Goal: Task Accomplishment & Management: Manage account settings

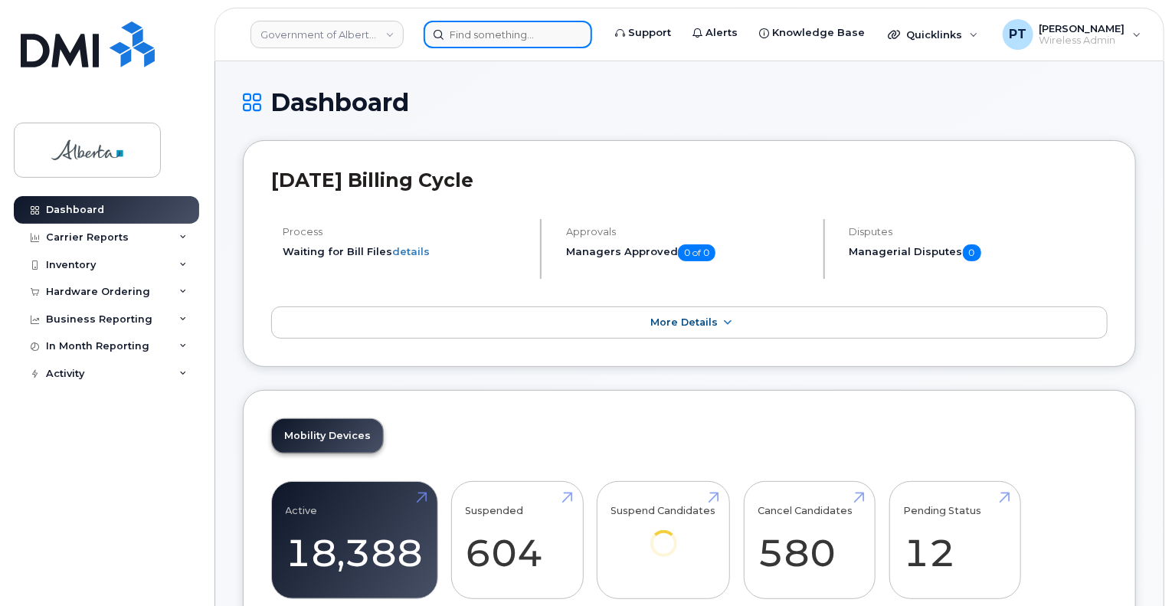
click at [485, 38] on input at bounding box center [507, 35] width 168 height 28
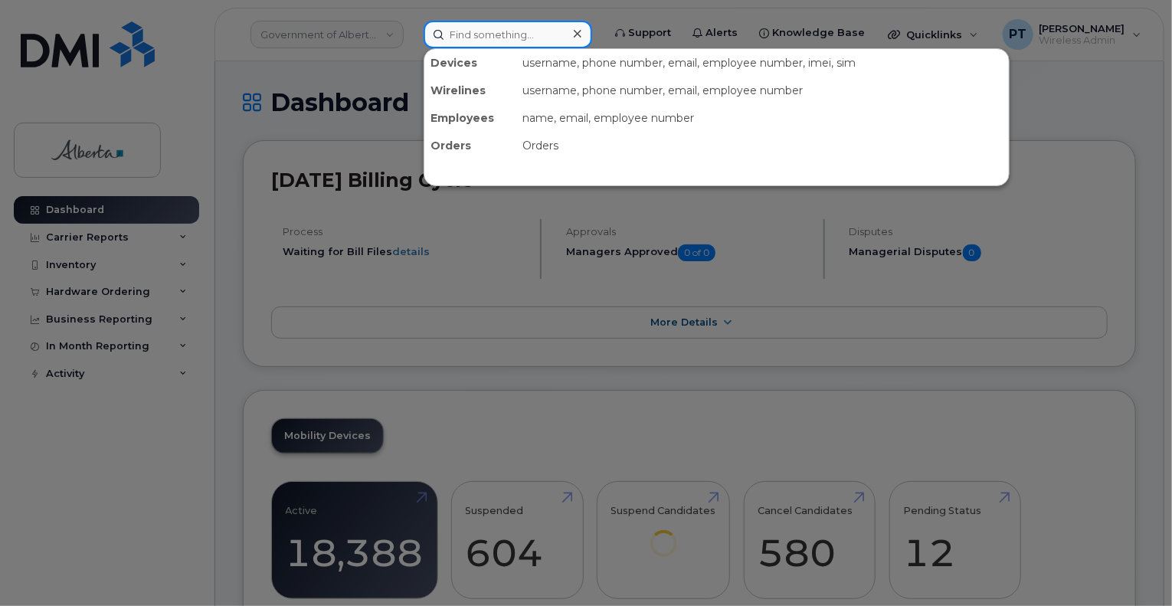
paste input "4034623451"
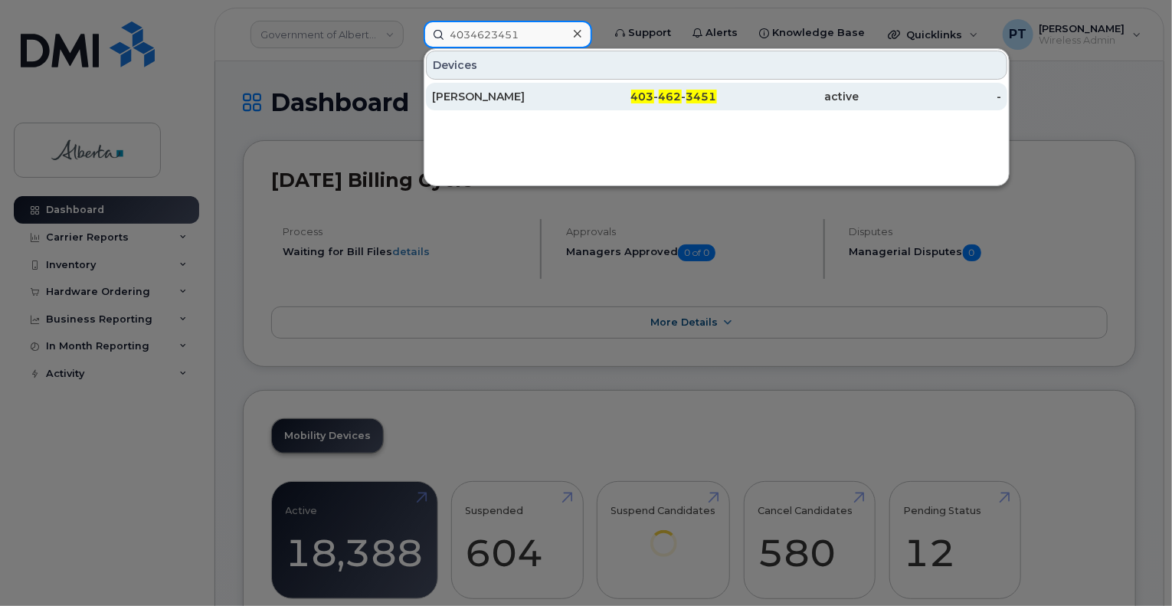
type input "4034623451"
click at [481, 95] on div "[PERSON_NAME]" at bounding box center [503, 96] width 142 height 15
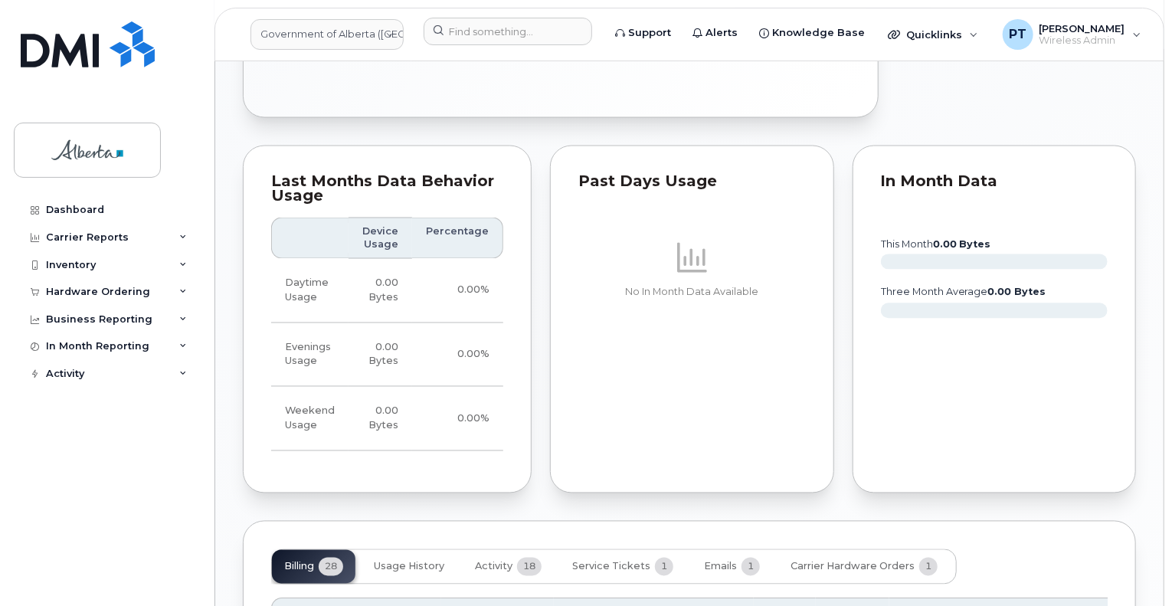
scroll to position [1531, 0]
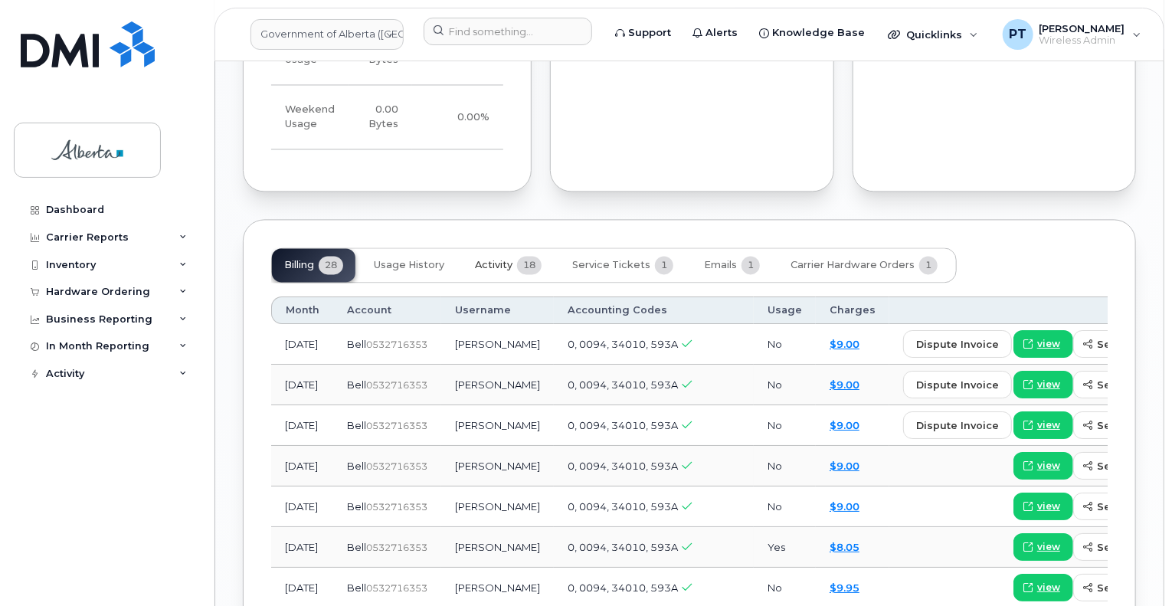
click at [488, 259] on span "Activity" at bounding box center [494, 265] width 38 height 12
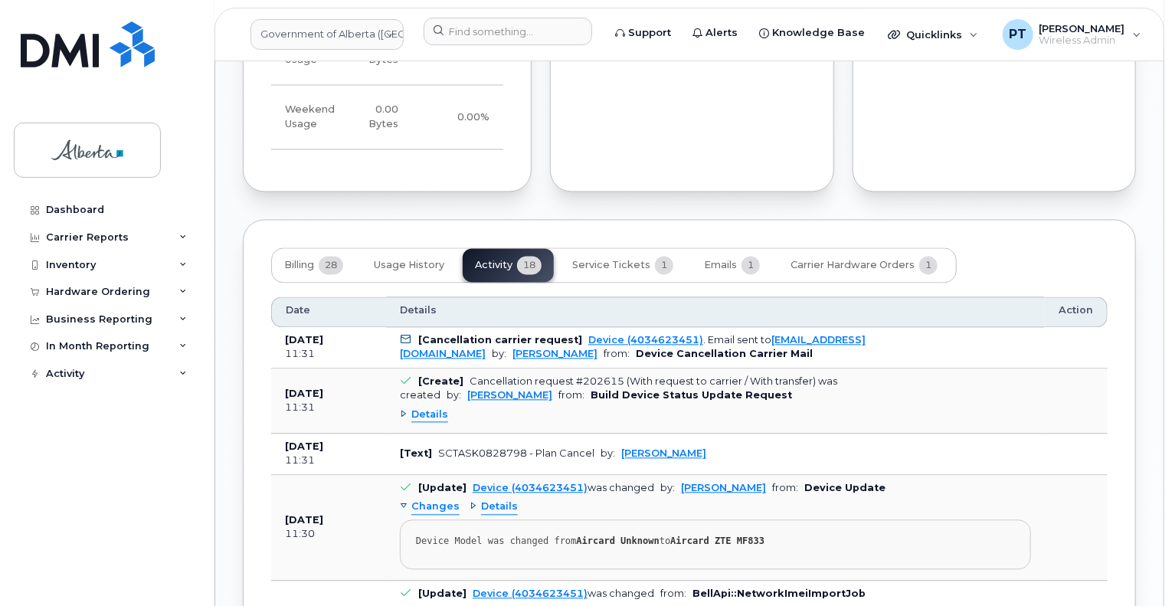
click at [430, 407] on span "Details" at bounding box center [429, 414] width 37 height 15
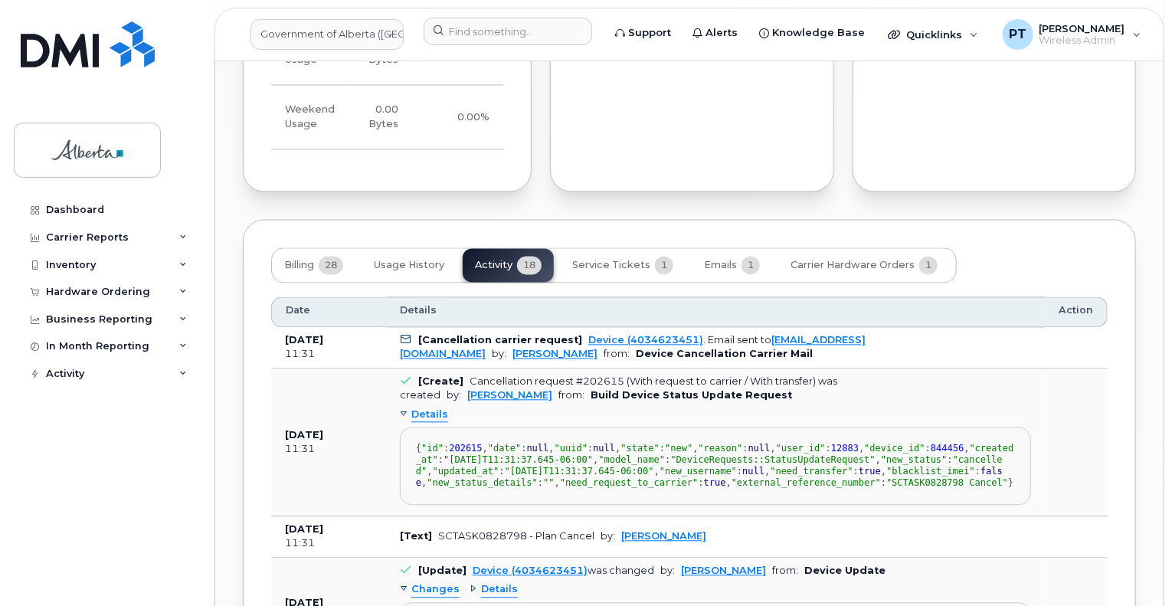
click at [430, 407] on span "Details" at bounding box center [429, 414] width 37 height 15
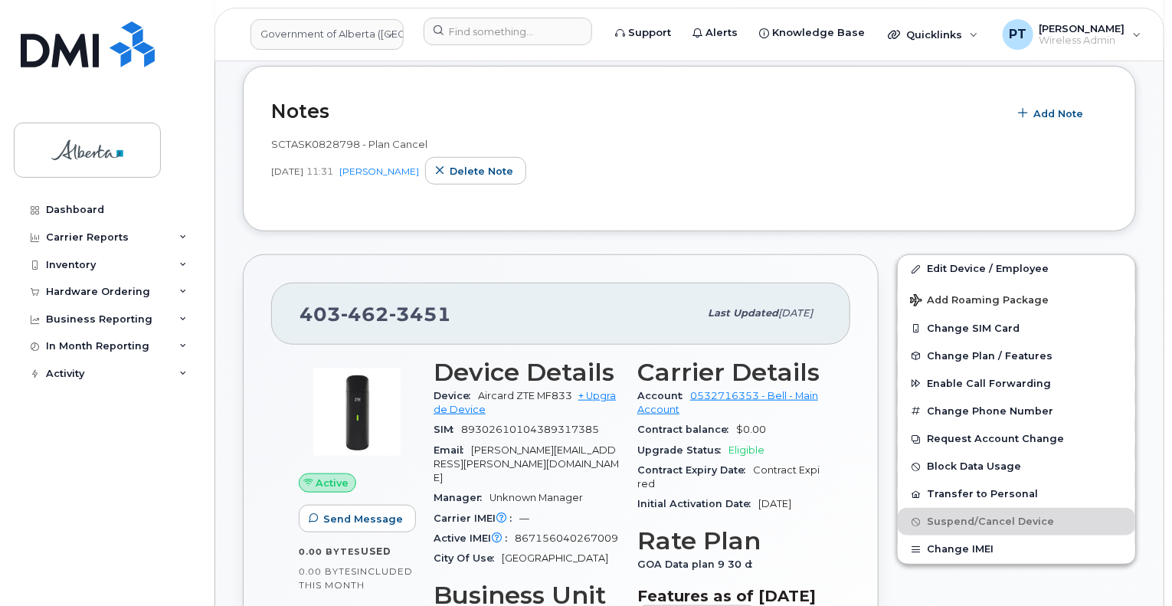
scroll to position [153, 0]
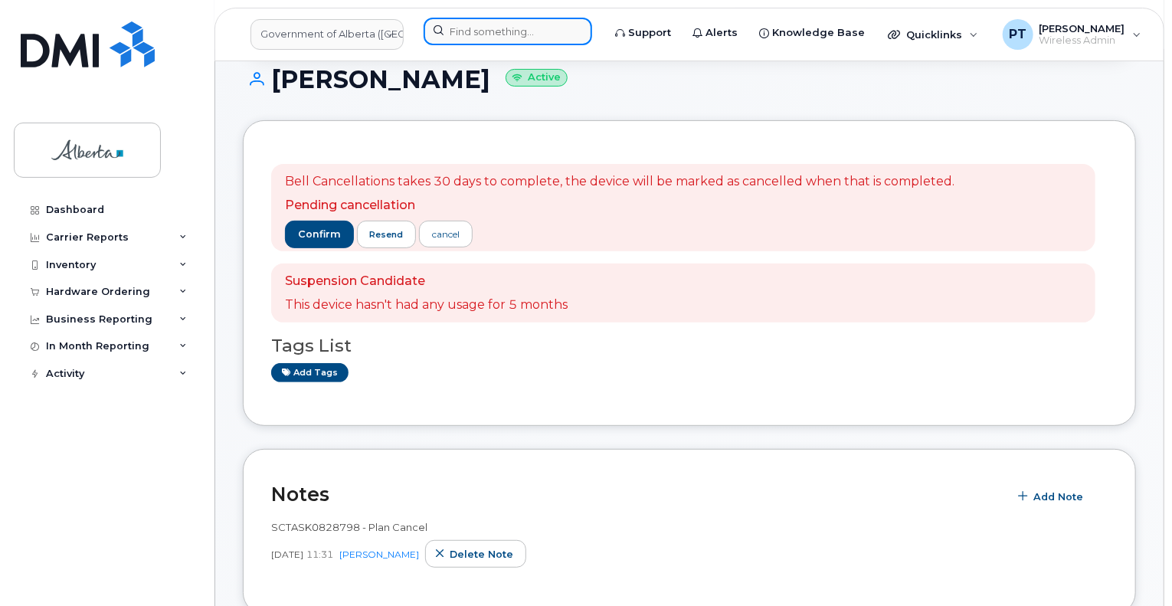
click at [511, 37] on input at bounding box center [507, 32] width 168 height 28
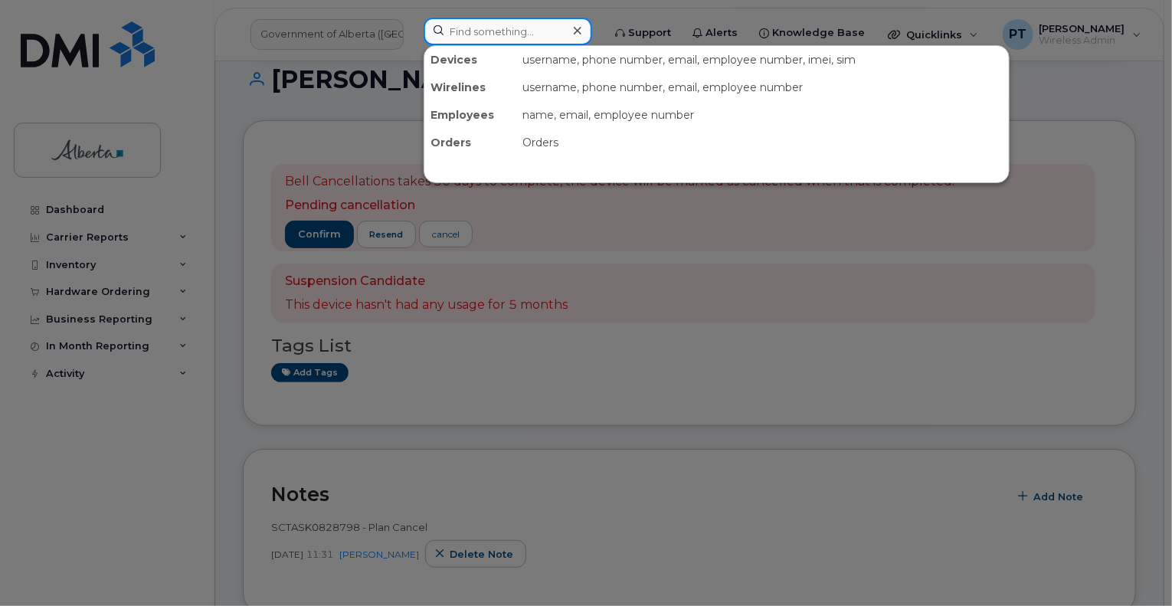
paste input "5872821967"
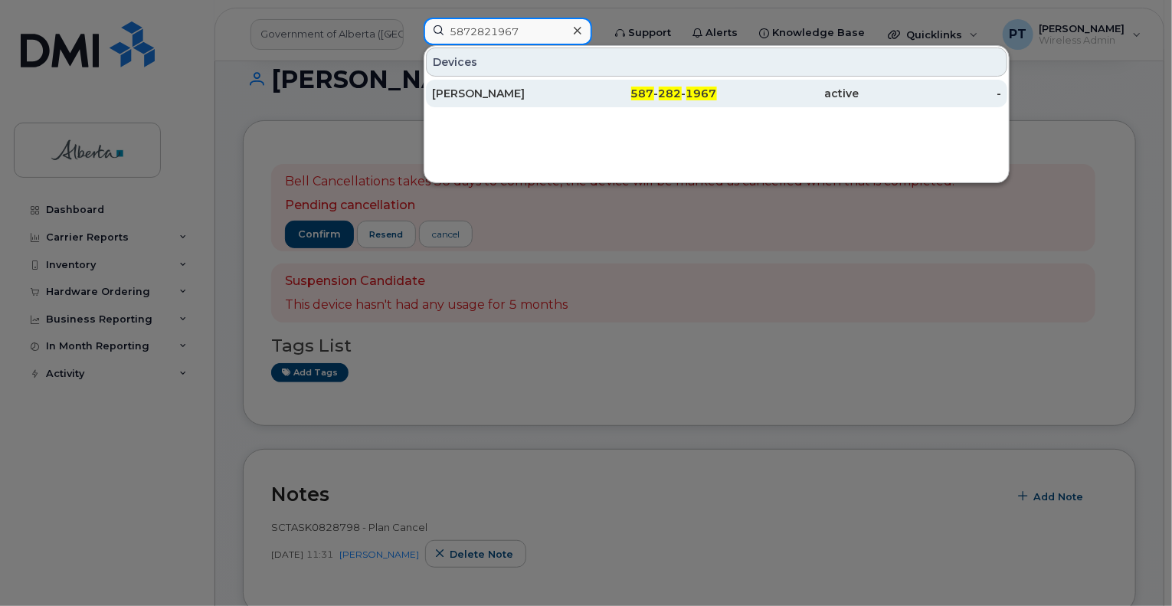
type input "5872821967"
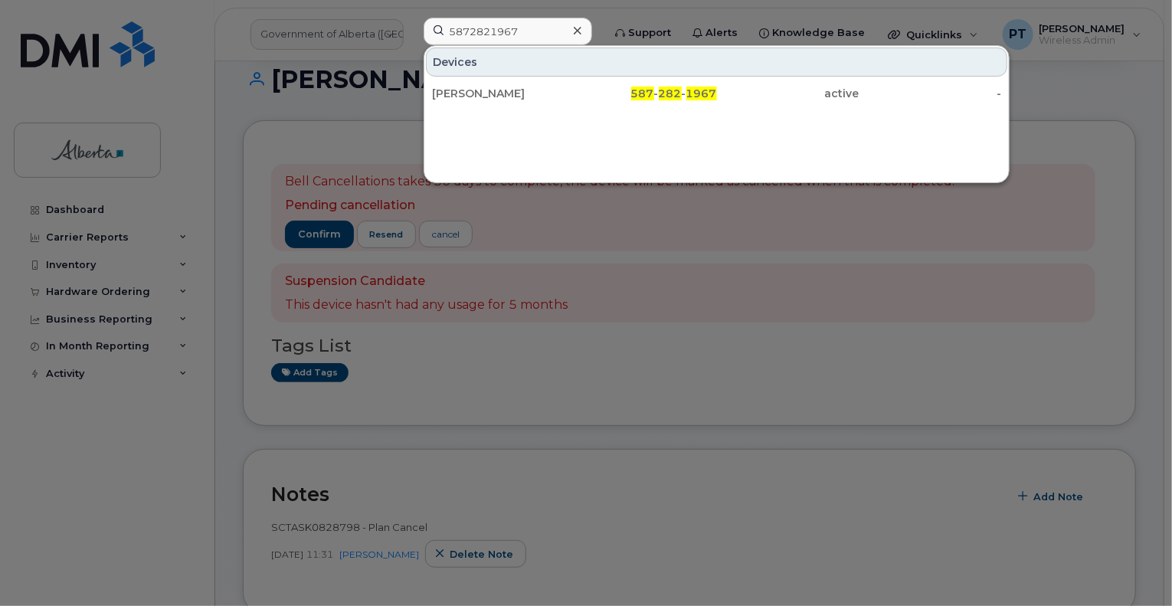
drag, startPoint x: 475, startPoint y: 96, endPoint x: 1017, endPoint y: 162, distance: 546.0
click at [475, 96] on div "Christine Hennel" at bounding box center [503, 93] width 142 height 15
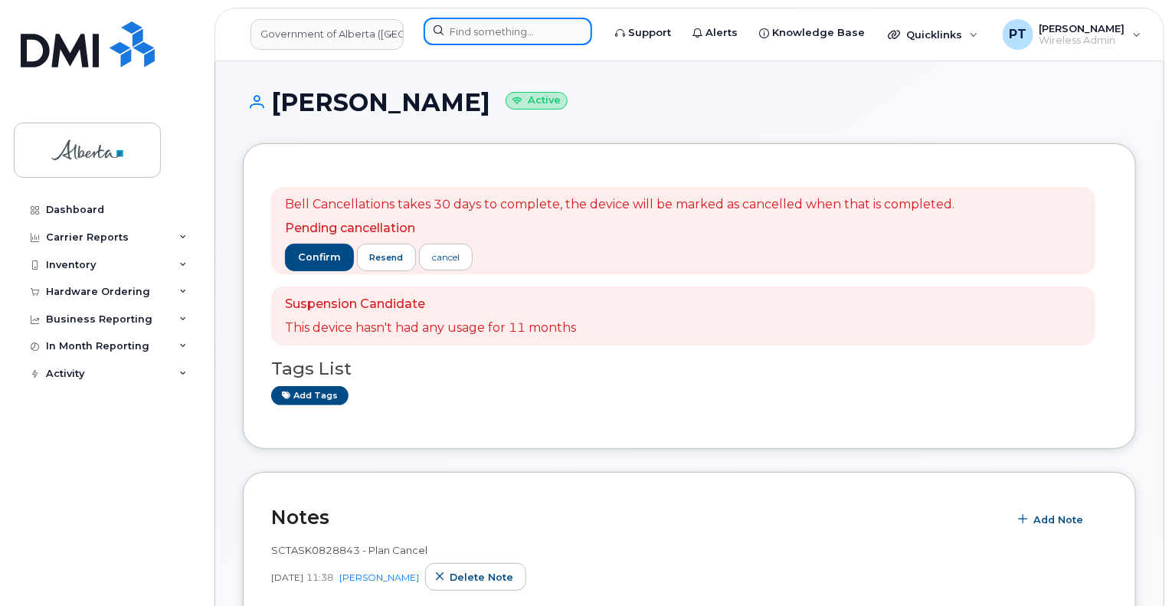
click at [483, 27] on input at bounding box center [507, 32] width 168 height 28
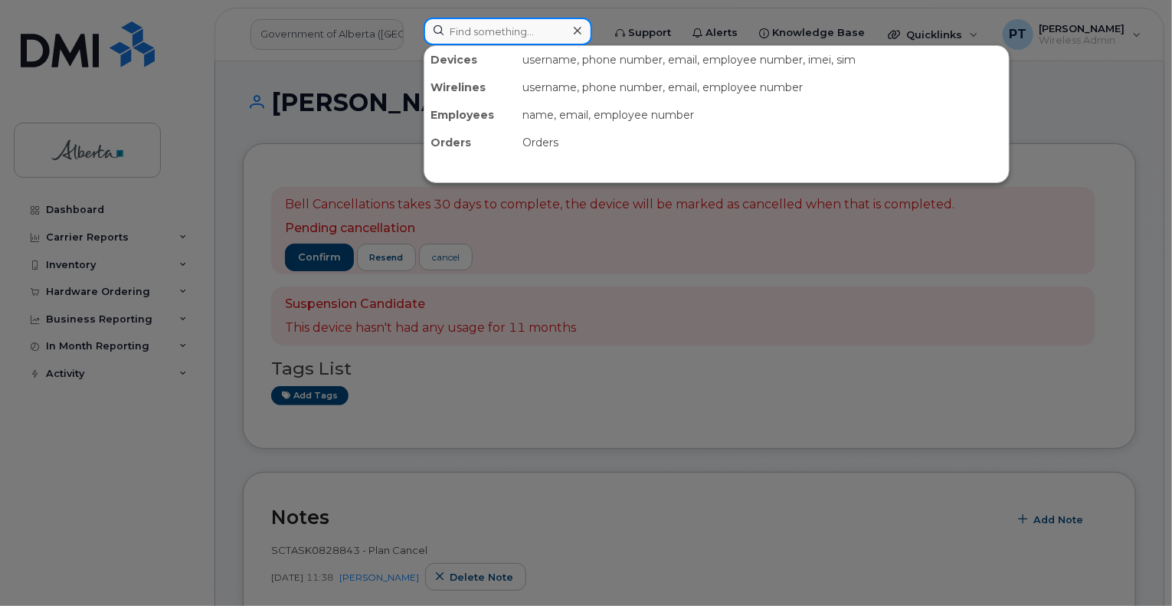
paste input "7804467502"
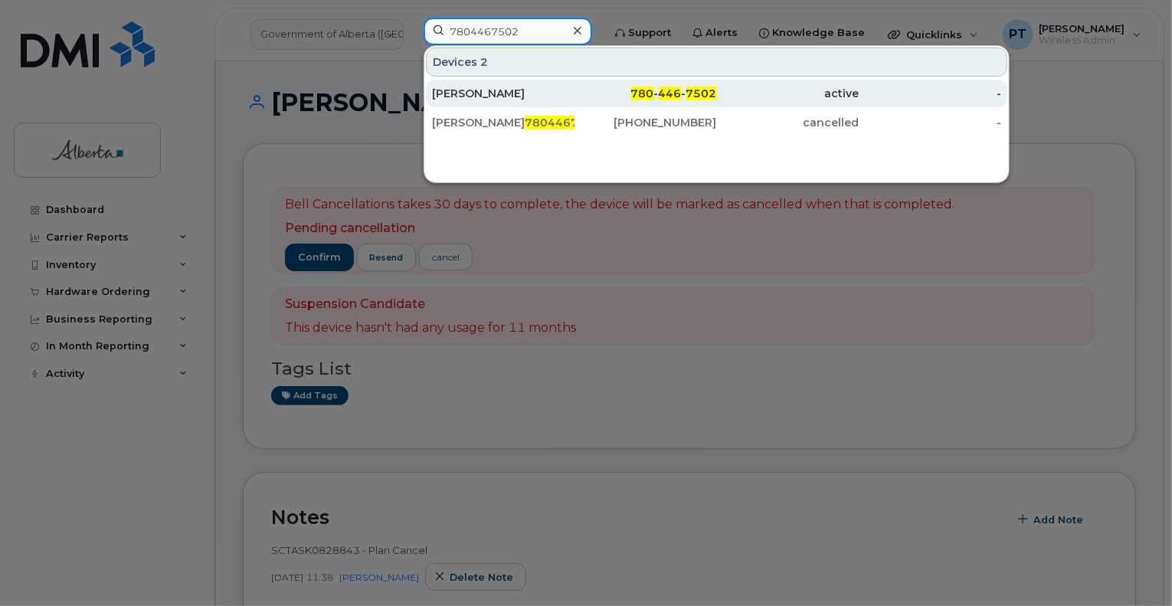
type input "7804467502"
click at [483, 91] on div "Brenda Elder" at bounding box center [503, 93] width 142 height 15
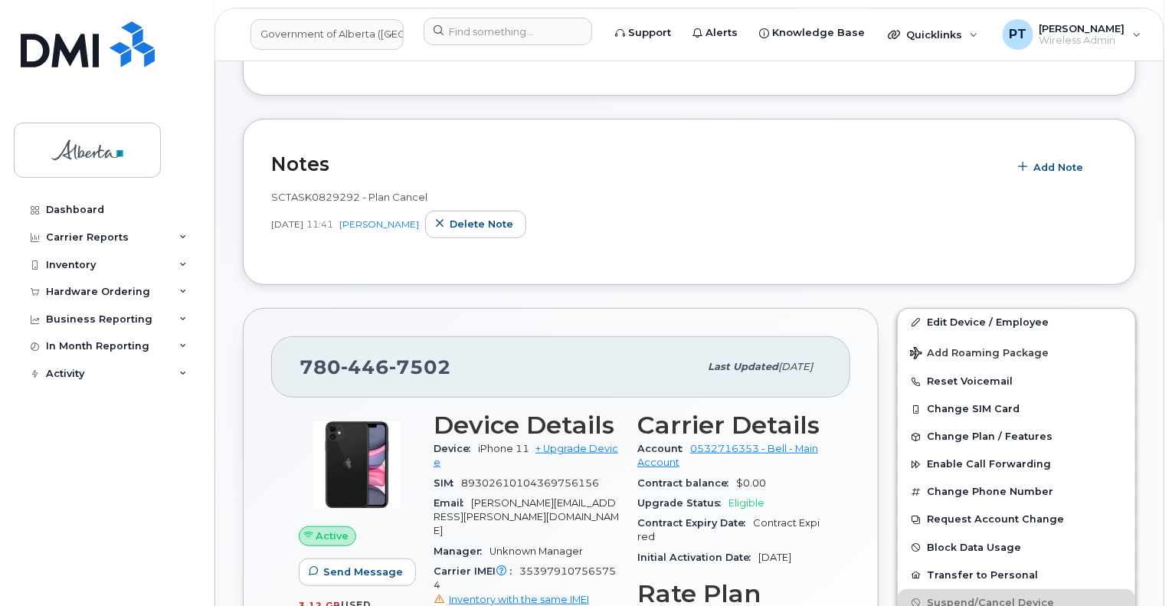
scroll to position [153, 0]
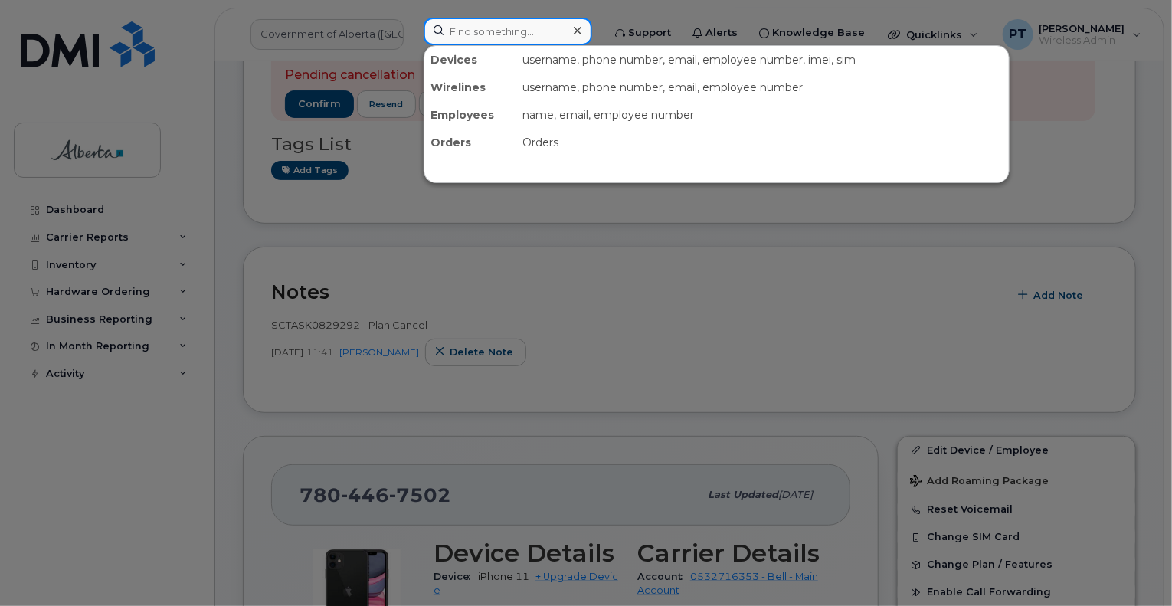
click at [469, 33] on input at bounding box center [507, 32] width 168 height 28
paste input "7802322599"
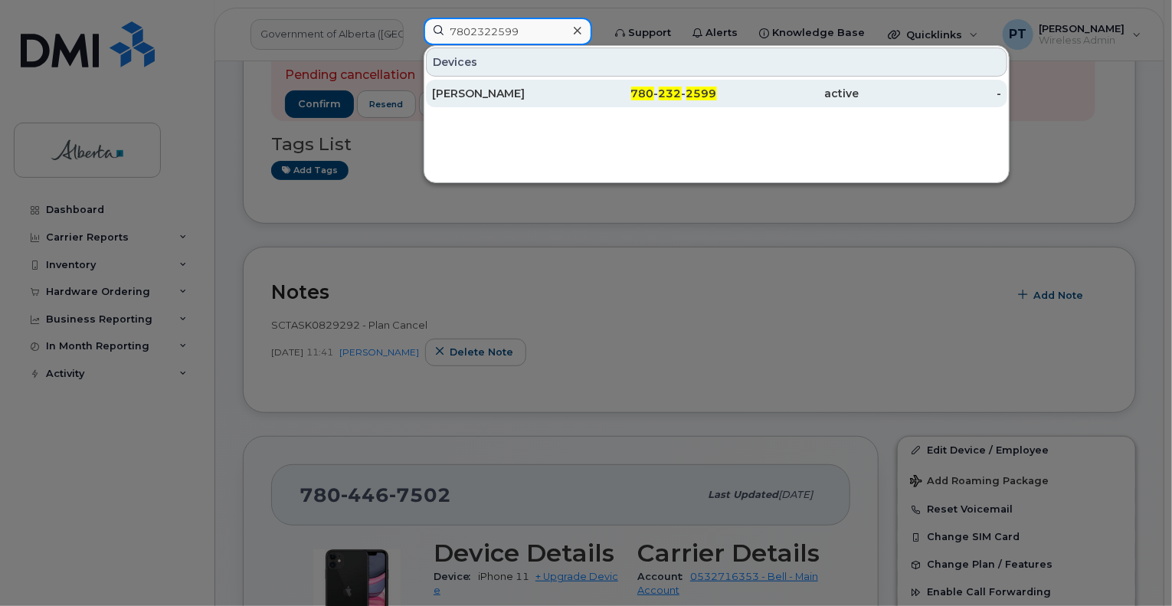
type input "7802322599"
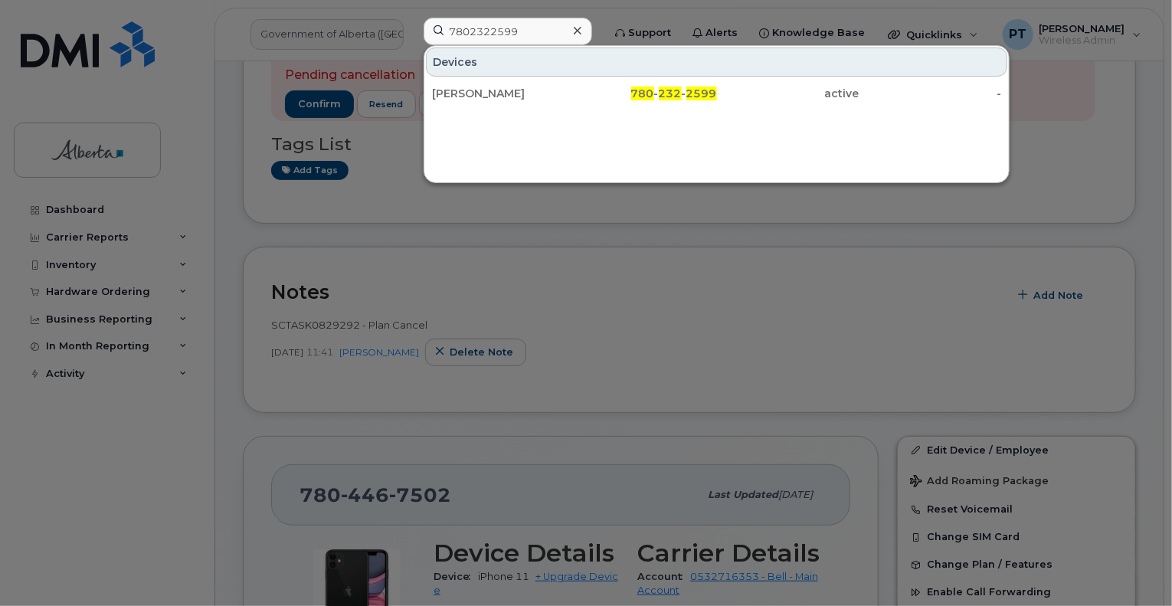
drag, startPoint x: 502, startPoint y: 92, endPoint x: 1135, endPoint y: 319, distance: 672.8
click at [502, 92] on div "Pamela Klebanov" at bounding box center [503, 93] width 142 height 15
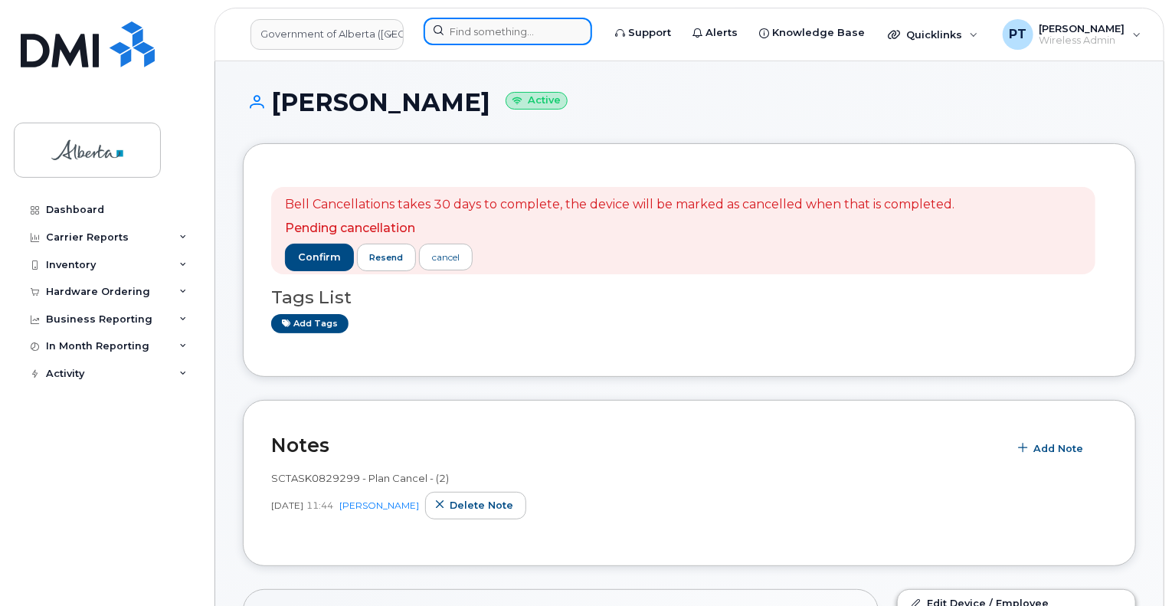
click at [481, 39] on input at bounding box center [507, 32] width 168 height 28
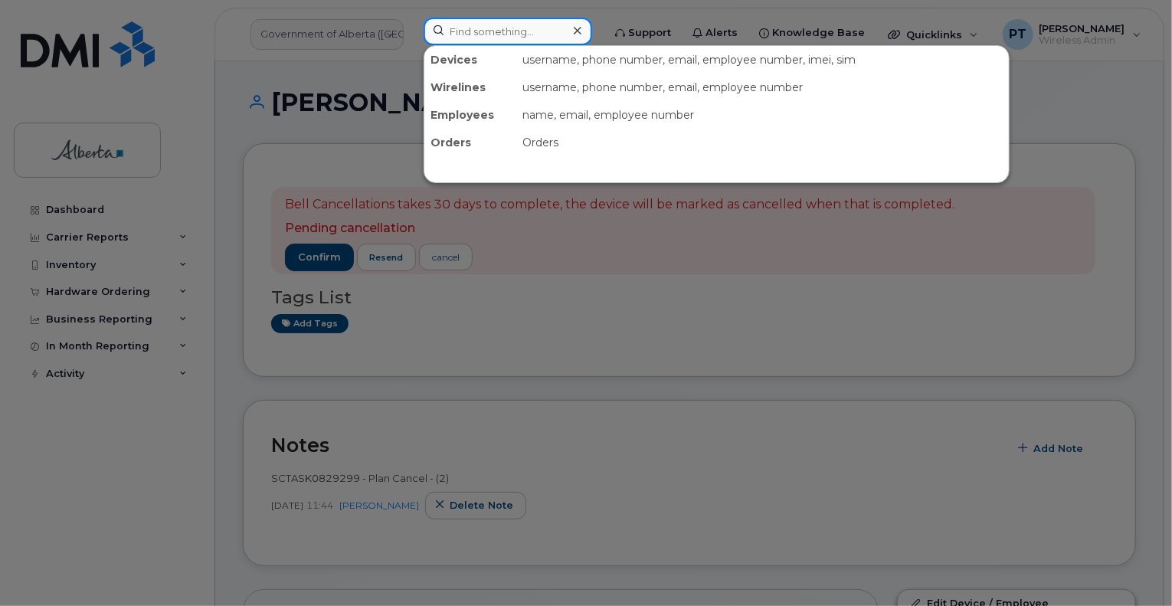
paste input "7808683398"
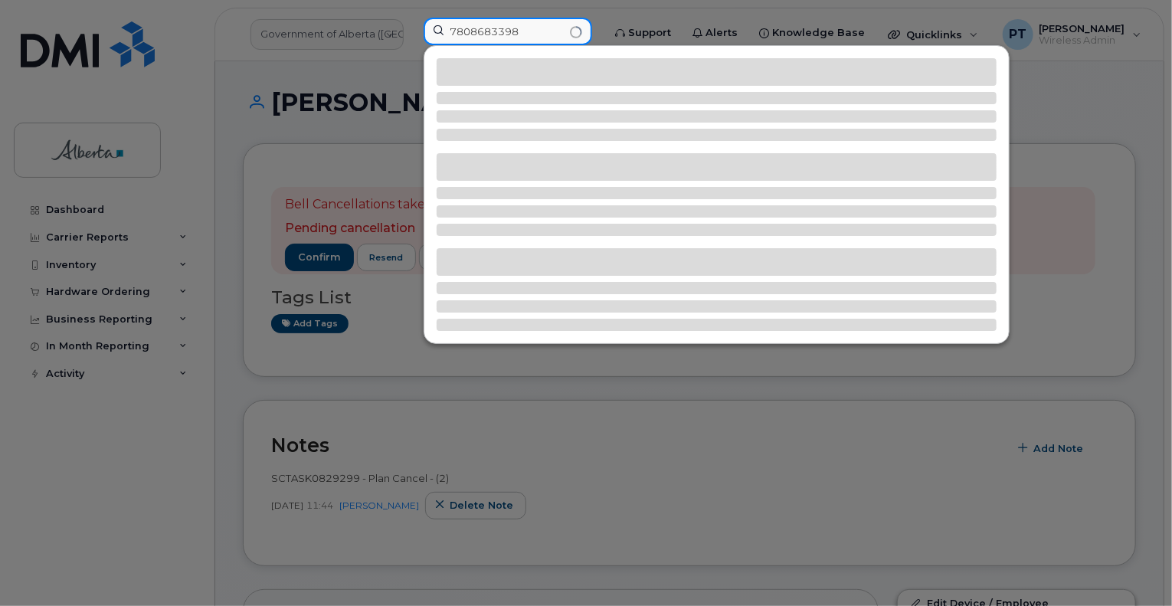
type input "7808683398"
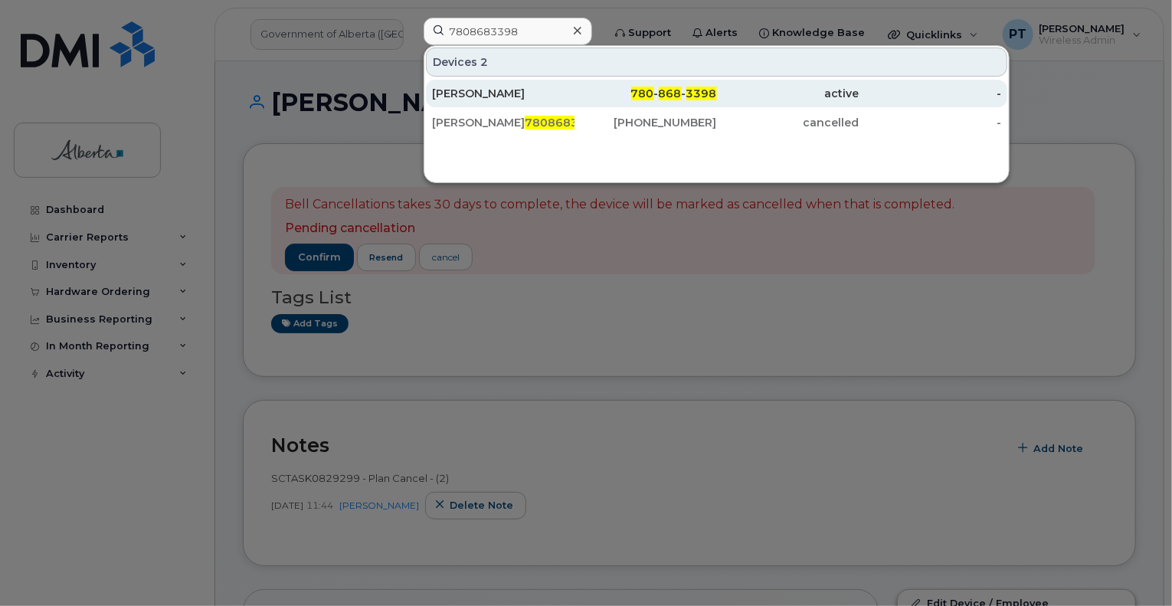
click at [463, 96] on div "Julie Harvey" at bounding box center [503, 93] width 142 height 15
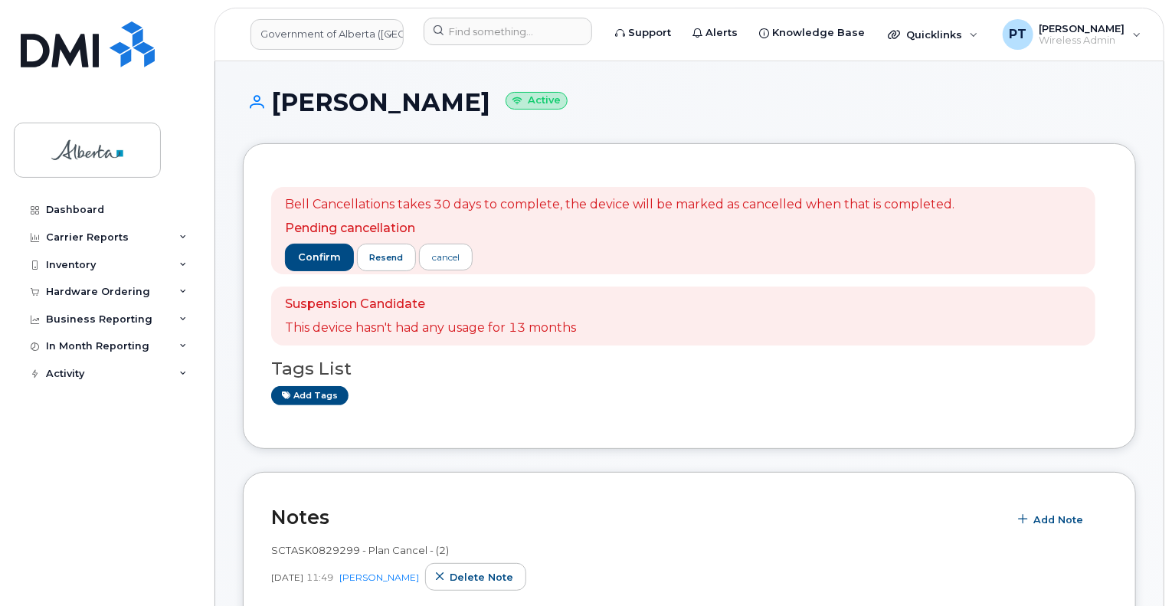
scroll to position [536, 0]
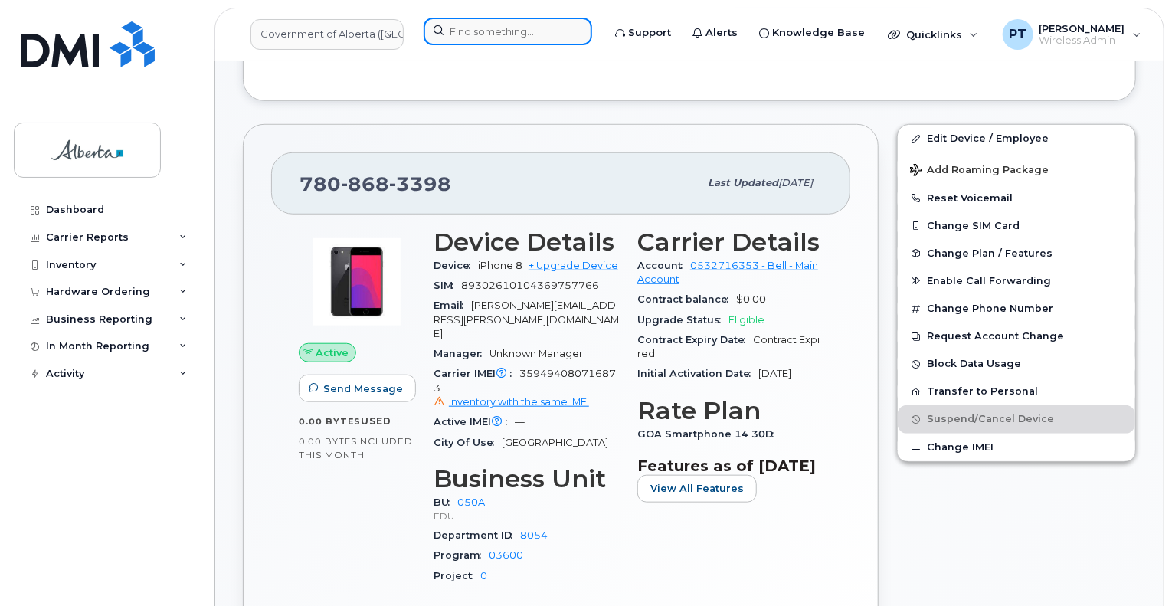
click at [496, 33] on input at bounding box center [507, 32] width 168 height 28
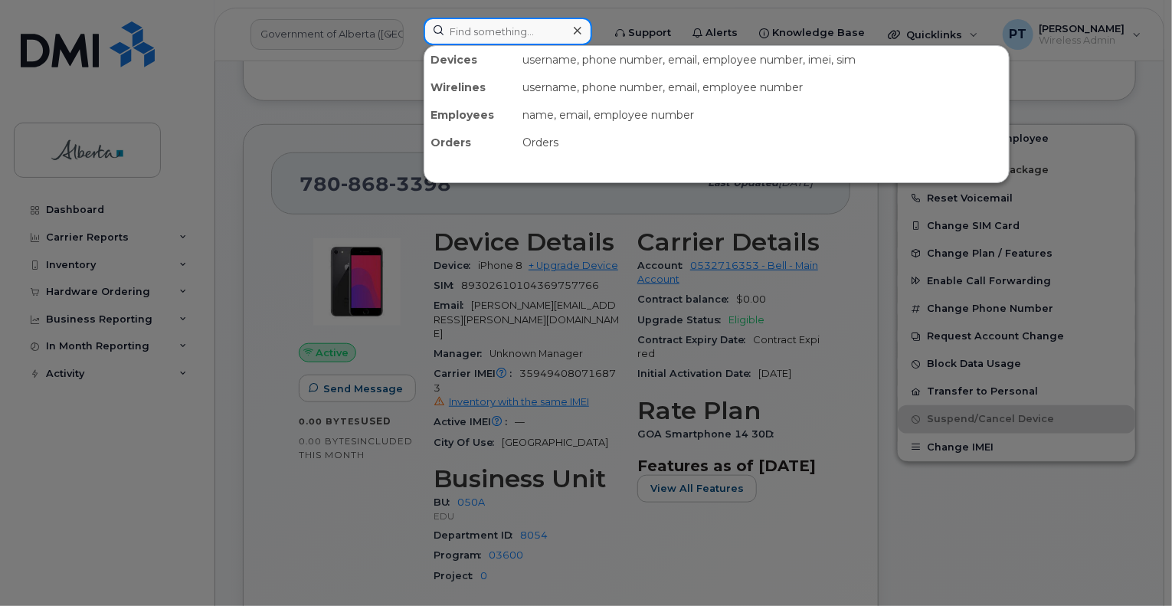
paste input "• 4033714353"
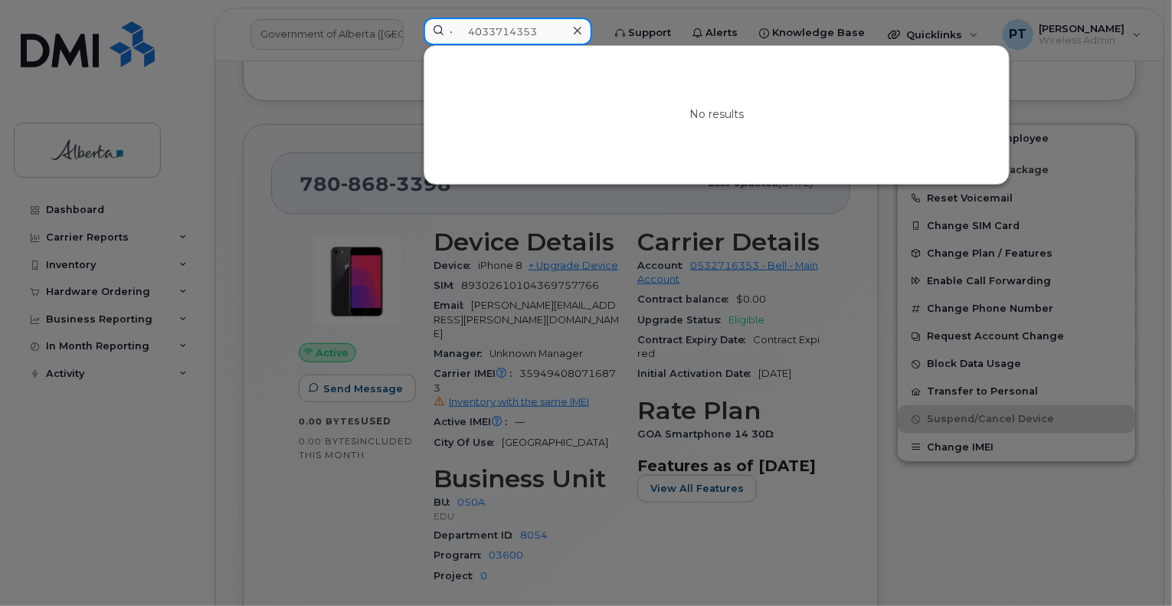
click at [472, 30] on input "• 4033714353" at bounding box center [507, 32] width 168 height 28
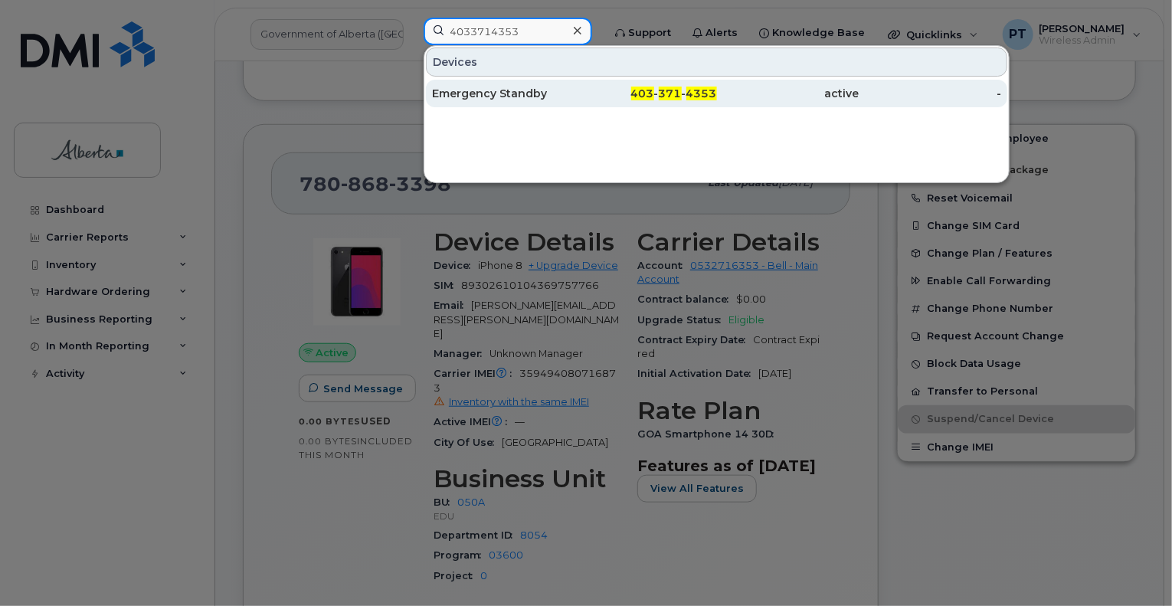
type input "4033714353"
click at [680, 89] on span "371" at bounding box center [670, 94] width 23 height 14
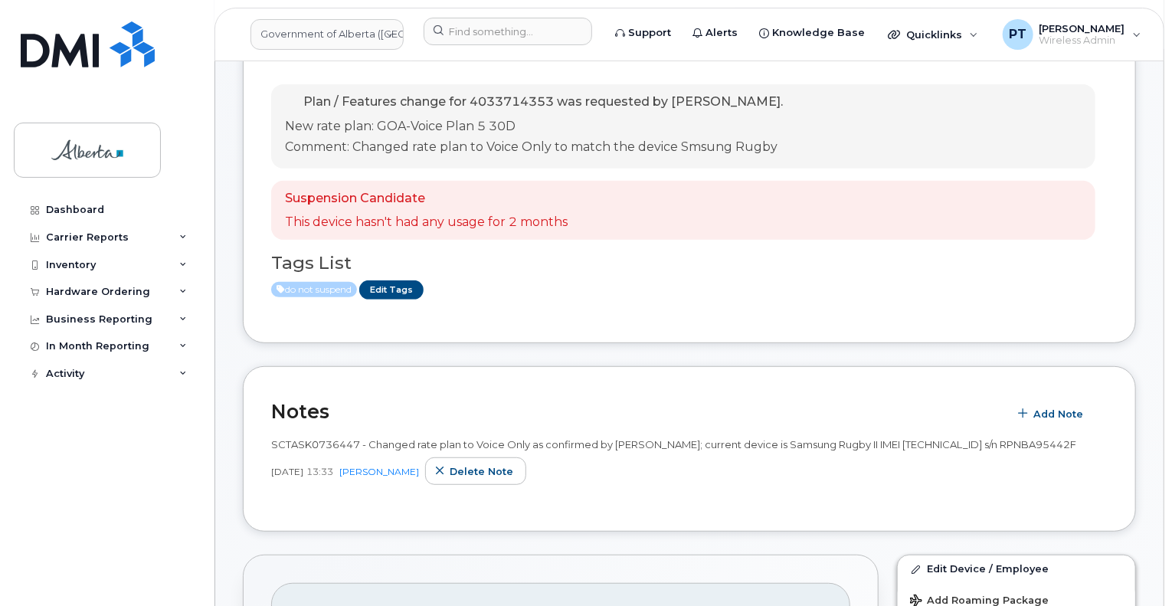
scroll to position [153, 0]
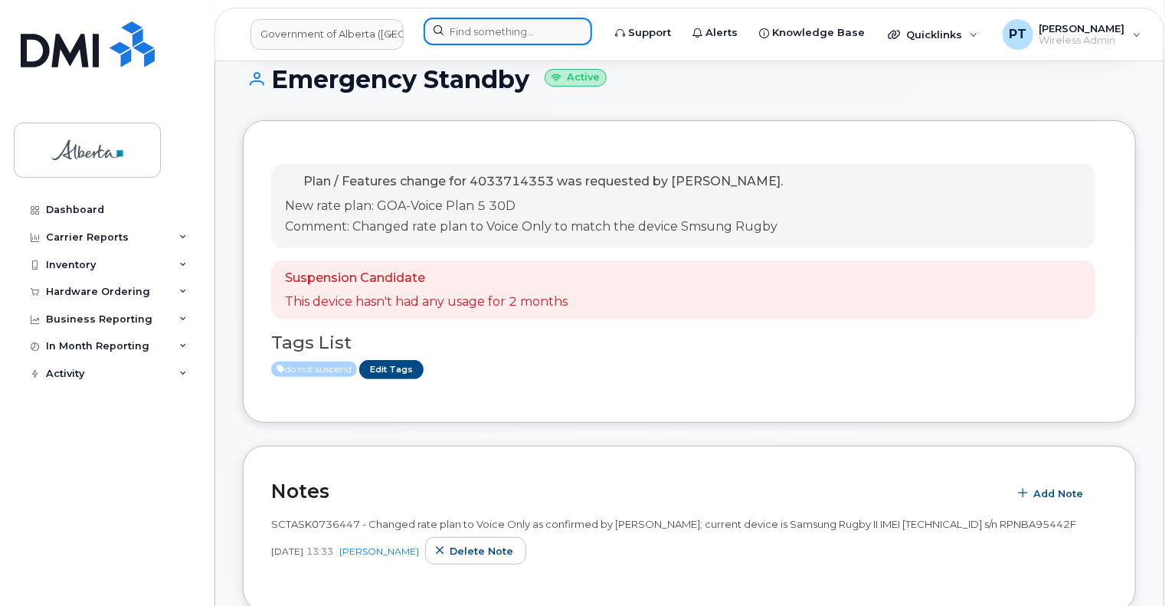
drag, startPoint x: 472, startPoint y: 37, endPoint x: 426, endPoint y: 18, distance: 49.8
click at [469, 36] on input at bounding box center [507, 32] width 168 height 28
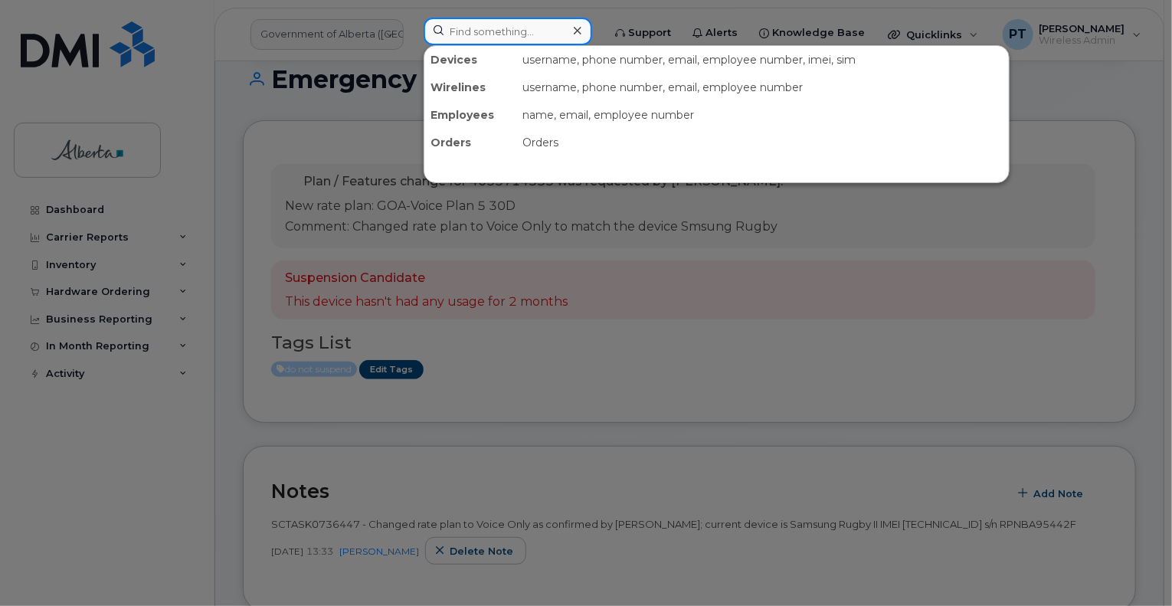
paste input "4035968587"
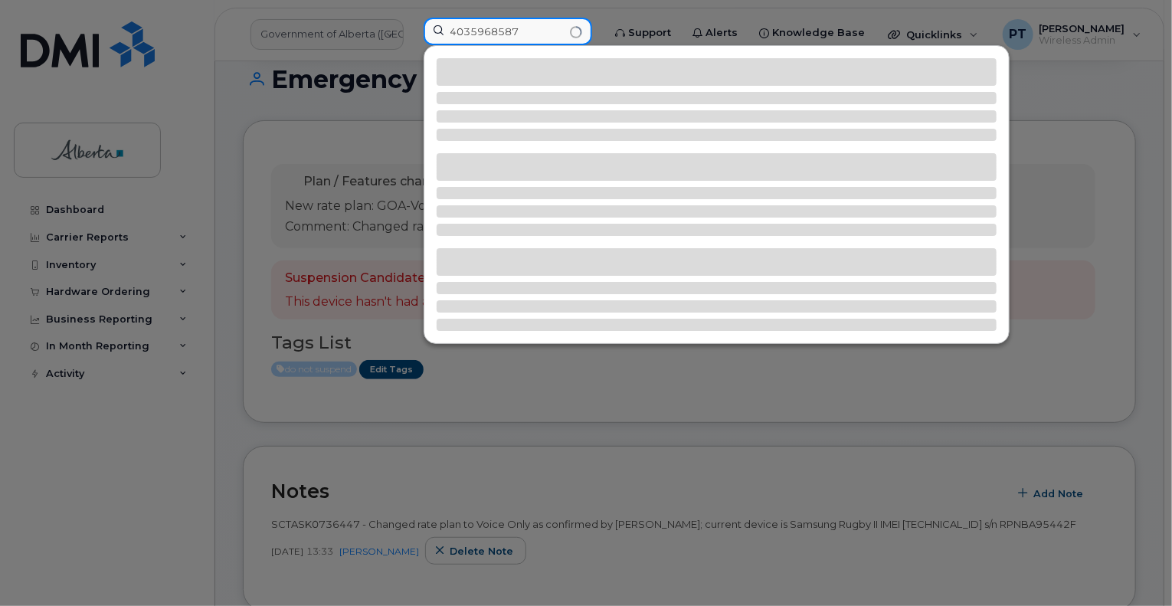
type input "4035968587"
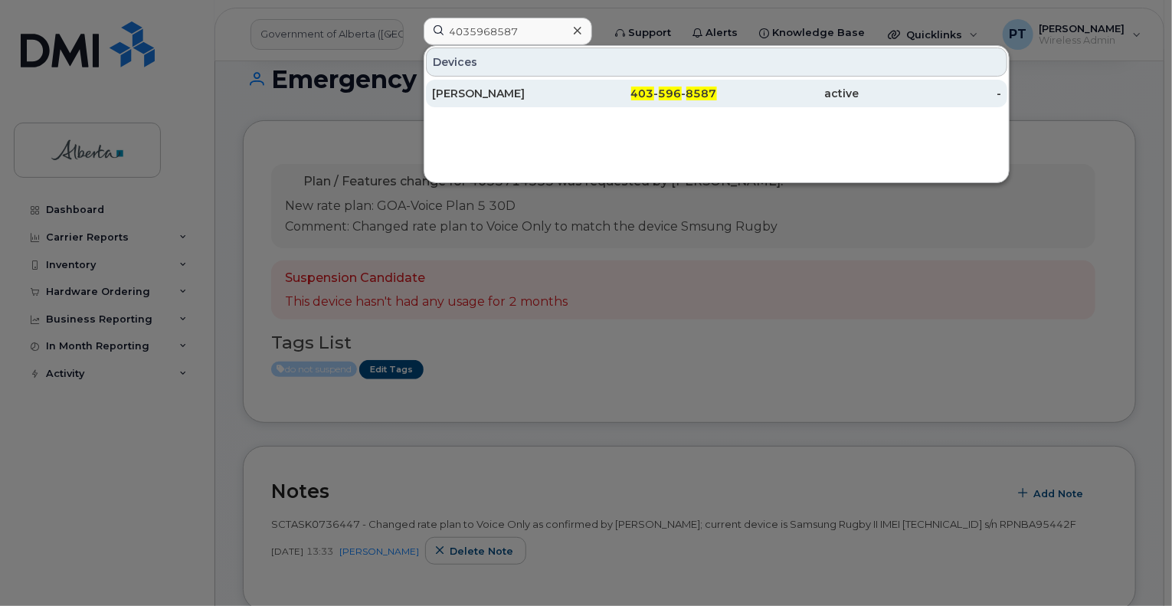
click at [489, 96] on div "[PERSON_NAME]" at bounding box center [503, 93] width 142 height 15
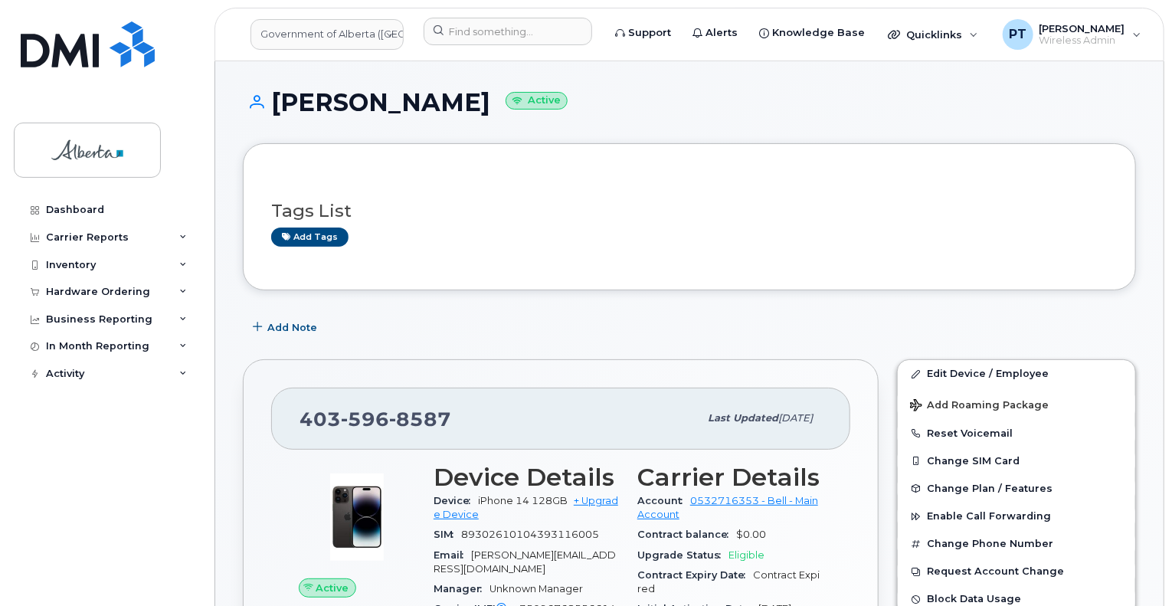
scroll to position [230, 0]
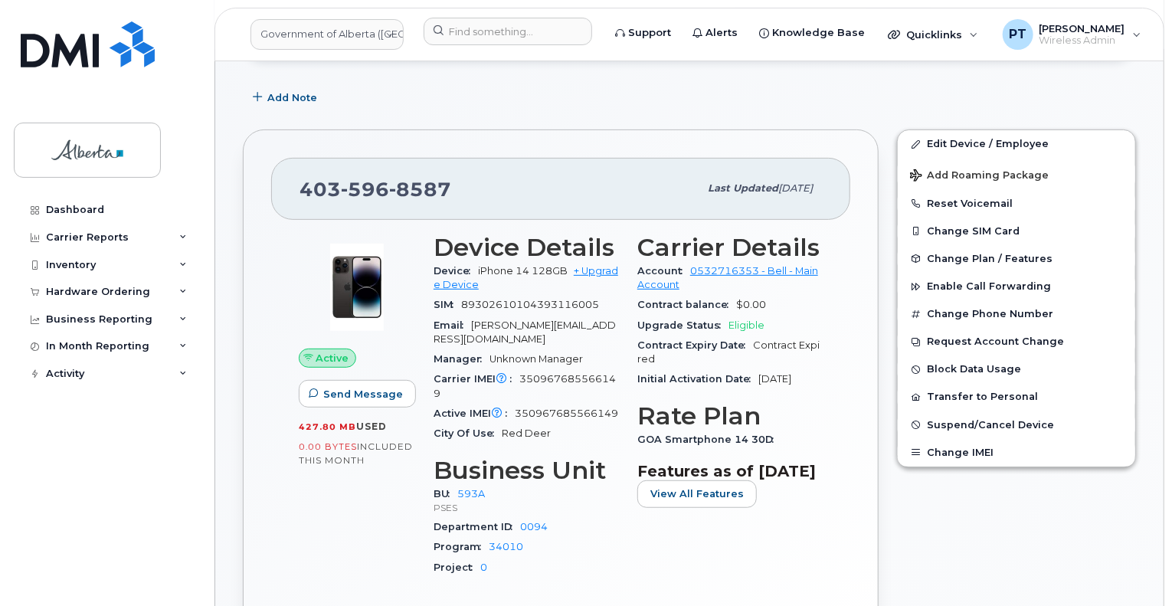
click at [598, 412] on span "350967685566149" at bounding box center [566, 412] width 103 height 11
click at [598, 411] on span "350967685566149" at bounding box center [566, 412] width 103 height 11
copy span "350967685566149"
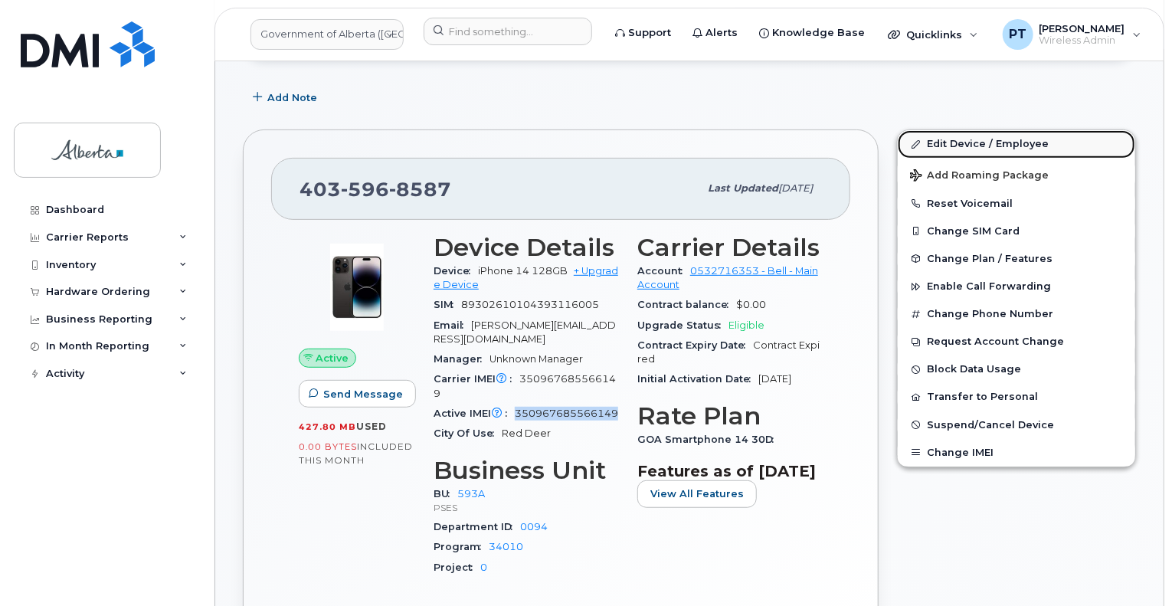
click at [955, 143] on link "Edit Device / Employee" at bounding box center [1015, 144] width 237 height 28
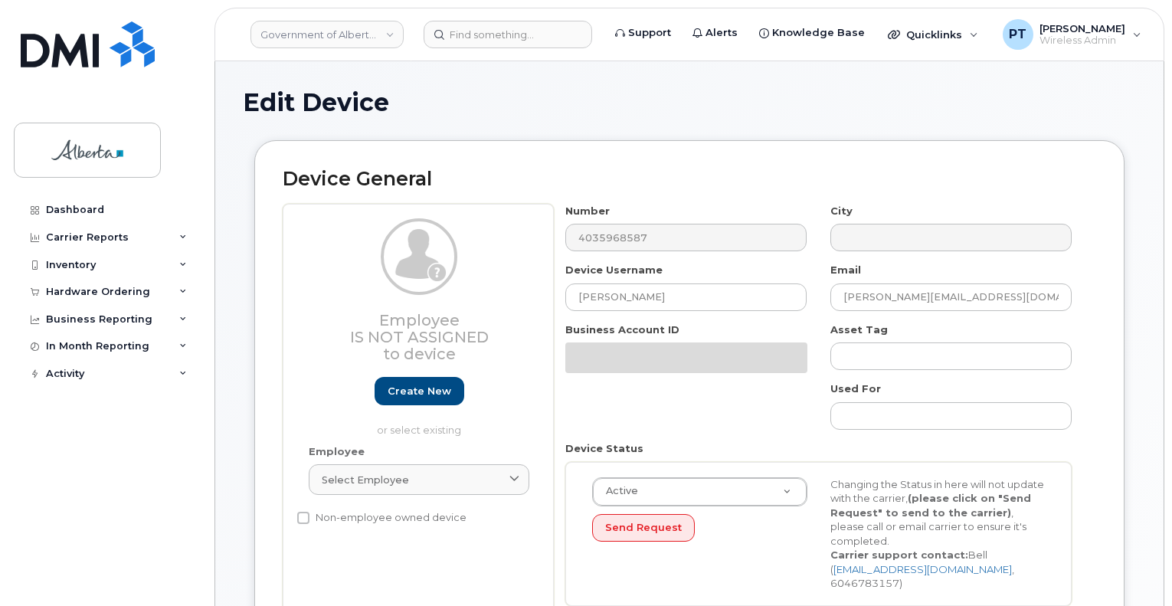
select select "4797682"
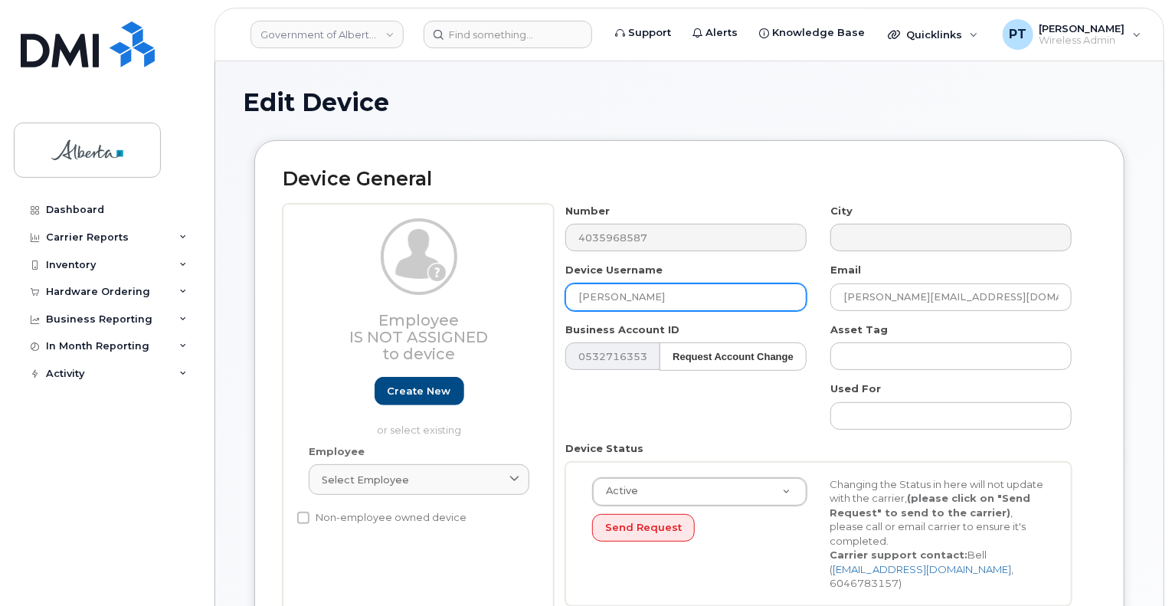
drag, startPoint x: 683, startPoint y: 300, endPoint x: 598, endPoint y: 299, distance: 85.0
click at [564, 300] on div "Device Username Jaydon M Foureyes" at bounding box center [686, 287] width 265 height 48
paste input "Manager Vacant"
type input "Manager Vacant"
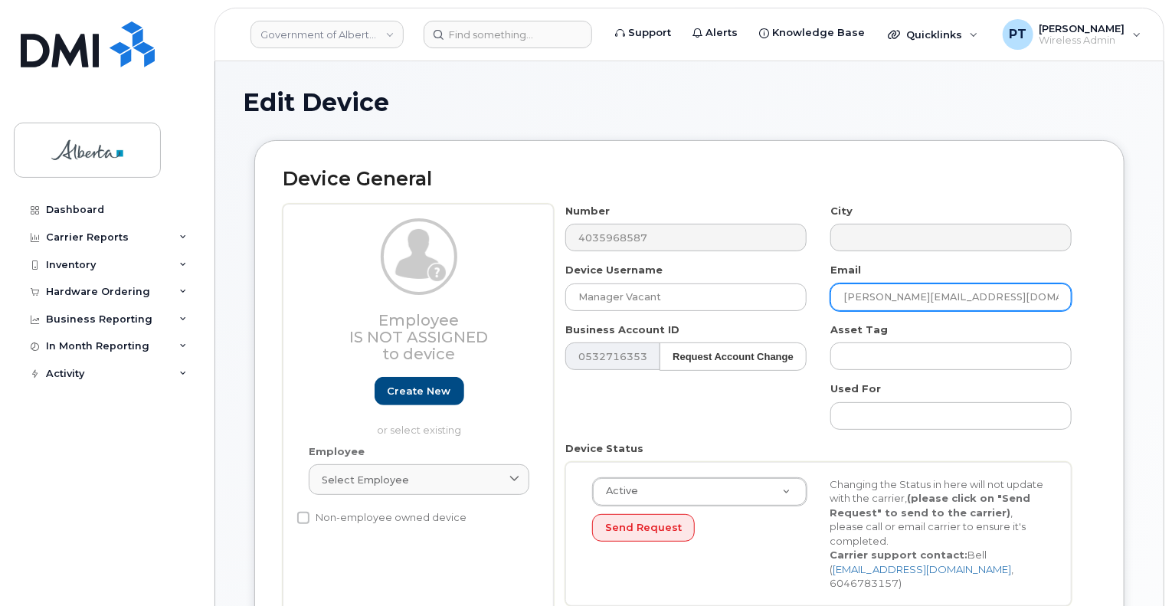
drag, startPoint x: 998, startPoint y: 296, endPoint x: 789, endPoint y: 275, distance: 210.8
click at [729, 282] on div "Number 4035968587 City Device Username Manager Vacant Email Jaydon.M.Foureyes@g…" at bounding box center [819, 410] width 530 height 413
paste input "Aaron.Tremblett"
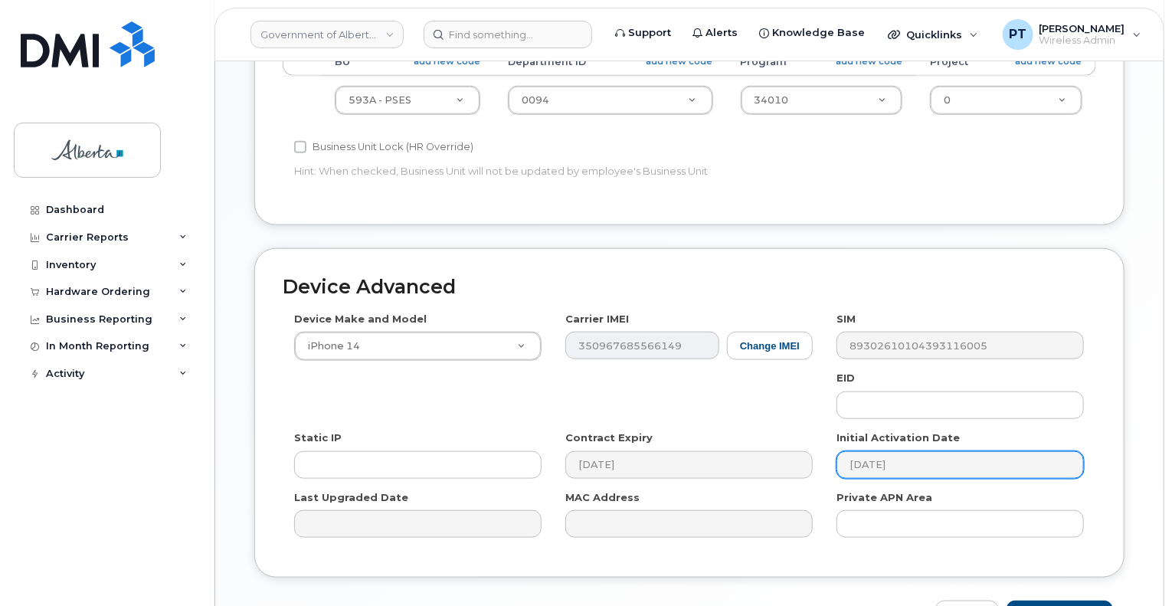
scroll to position [766, 0]
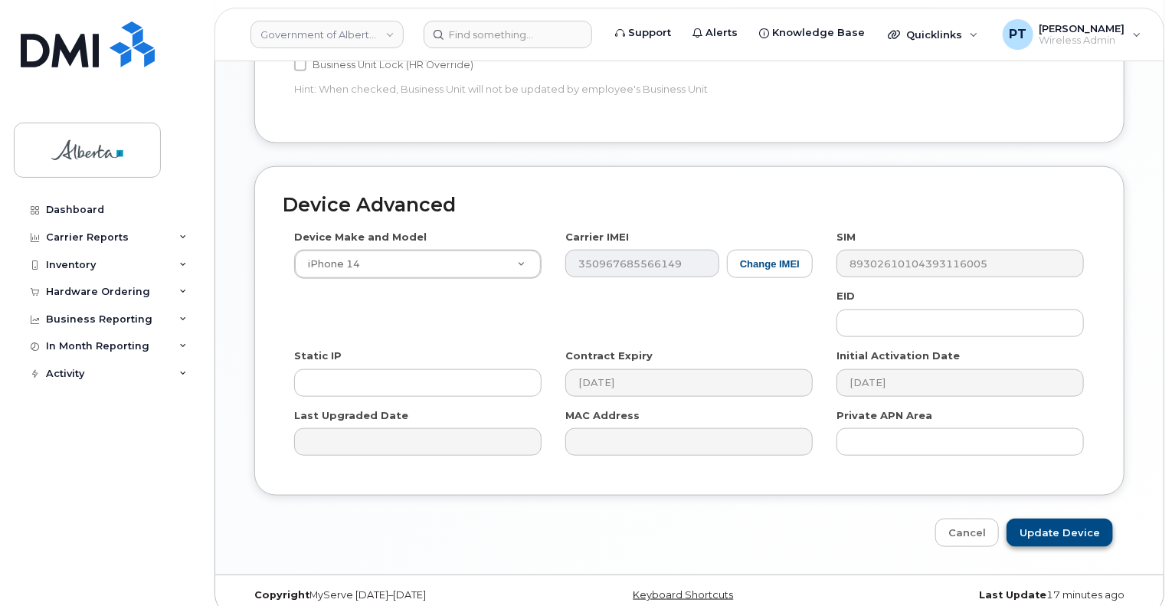
type input "Aaron.Tremblett@gov.ab.ca"
drag, startPoint x: 1033, startPoint y: 518, endPoint x: 1159, endPoint y: 534, distance: 127.4
click at [1033, 518] on input "Update Device" at bounding box center [1059, 532] width 106 height 28
type input "Saving..."
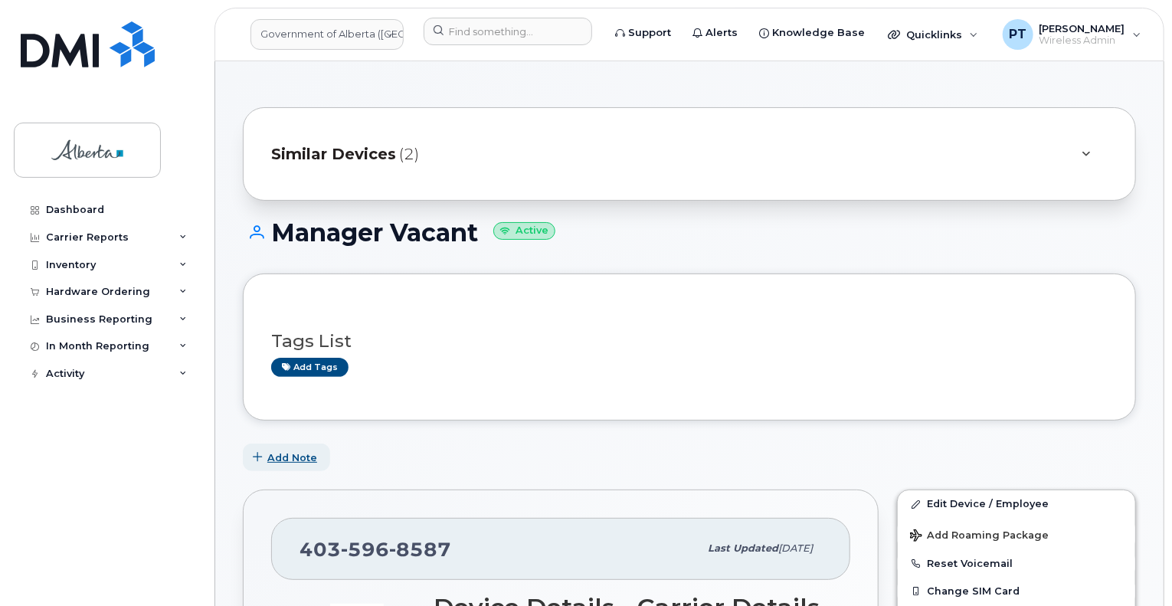
click at [292, 456] on span "Add Note" at bounding box center [292, 457] width 50 height 15
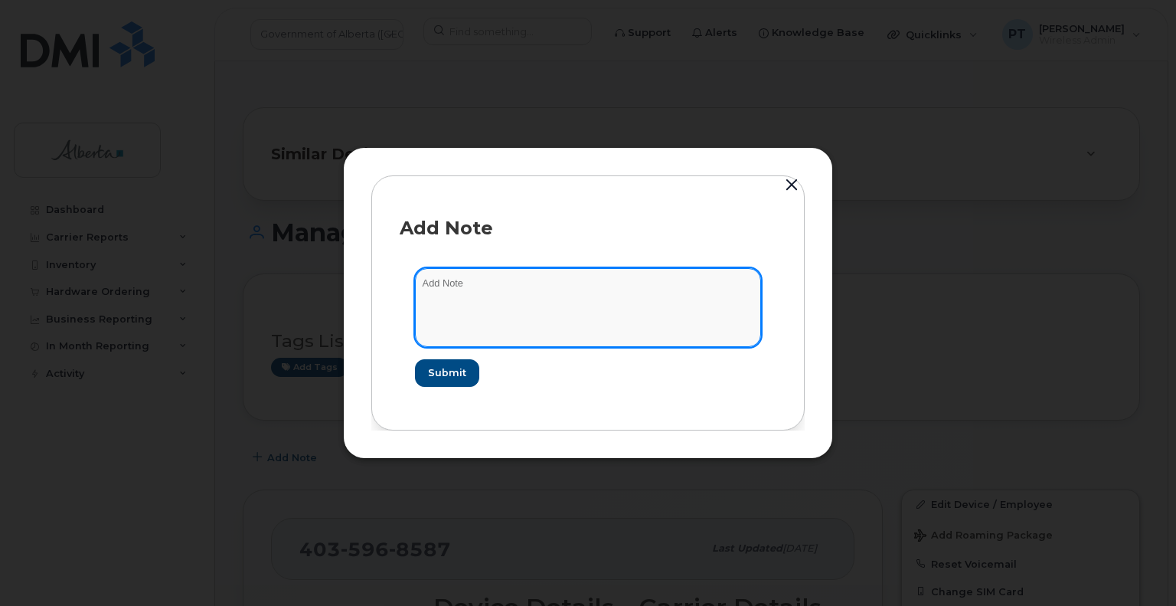
click at [450, 287] on textarea at bounding box center [588, 307] width 346 height 78
paste textarea "SCTASK0828822"
click at [583, 290] on textarea "SCTASK0828822" at bounding box center [588, 307] width 346 height 78
drag, startPoint x: 584, startPoint y: 287, endPoint x: 557, endPoint y: 279, distance: 27.9
click at [557, 278] on textarea "SCTASK0828822" at bounding box center [588, 307] width 346 height 78
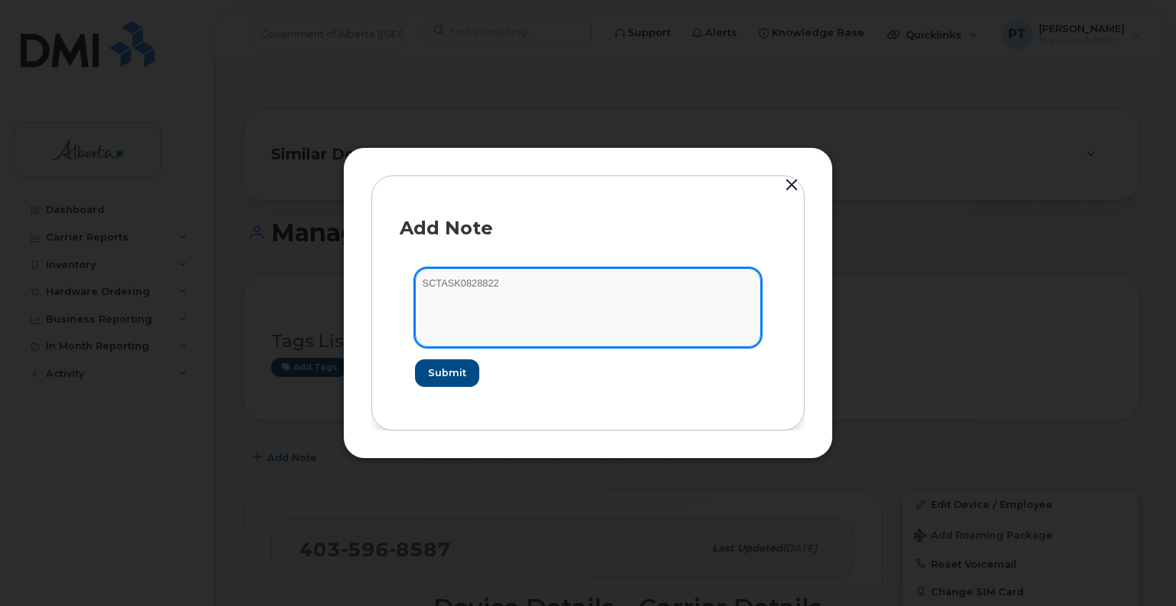
paste textarea "Plan Suspend"
click at [613, 284] on textarea "SCTASK0828822 Plan Suspend -" at bounding box center [588, 307] width 346 height 78
paste textarea "Updated user name to Manager Vacant; added responsible owner email [PERSON_NAME…"
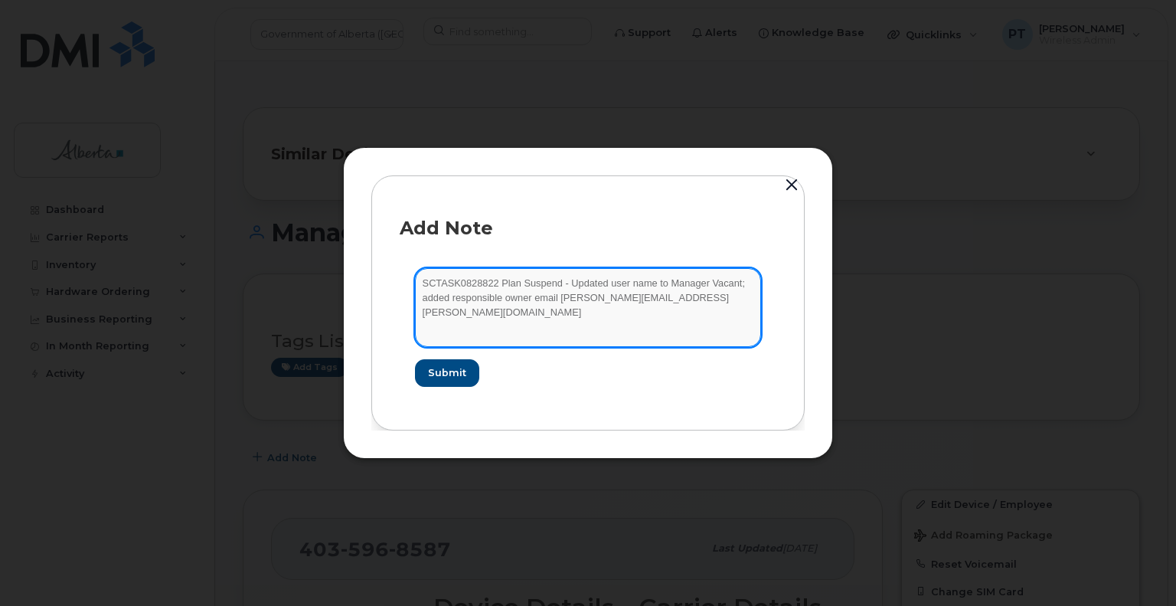
click at [566, 283] on textarea "SCTASK0828822 Plan Suspend - Updated user name to Manager Vacant; added respons…" at bounding box center [588, 307] width 346 height 78
click at [672, 281] on textarea "SCTASK0828822 Plan Suspend - also updated user name to Manager Vacant; added re…" at bounding box center [588, 307] width 346 height 78
click at [695, 283] on textarea "SCTASK0828822 Plan Suspend - also updated user name from to Manager Vacant; add…" at bounding box center [588, 307] width 346 height 78
paste textarea "[PERSON_NAME]"
click at [551, 299] on textarea "SCTASK0828822 Plan Suspend - also updated user name from [PERSON_NAME] to Manag…" at bounding box center [588, 307] width 346 height 78
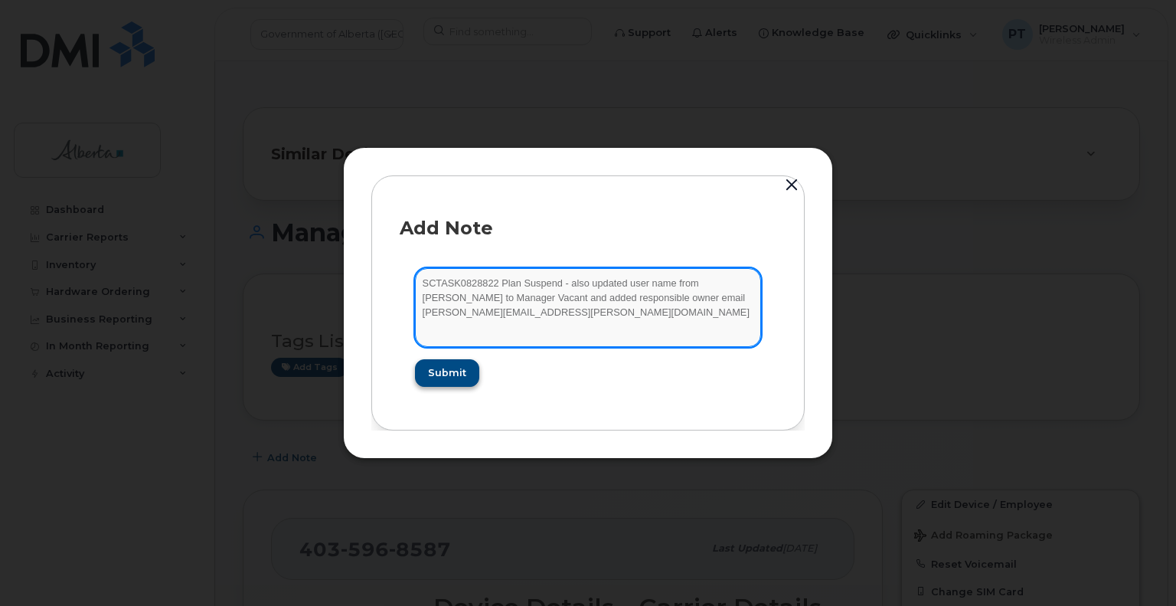
type textarea "SCTASK0828822 Plan Suspend - also updated user name from [PERSON_NAME] to Manag…"
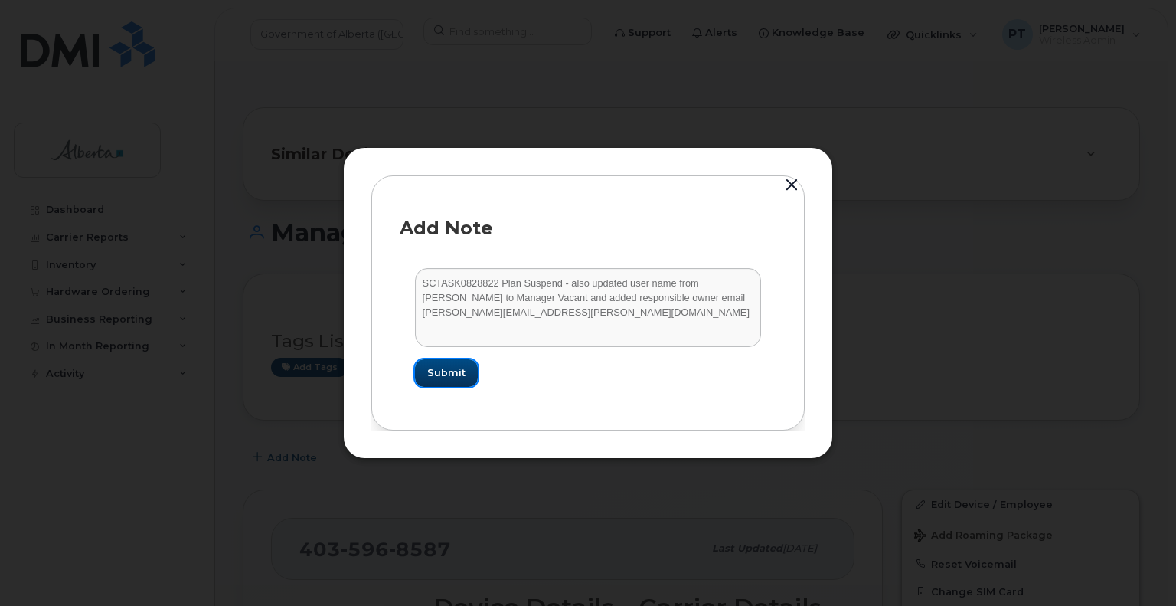
click at [440, 373] on span "Submit" at bounding box center [446, 372] width 38 height 15
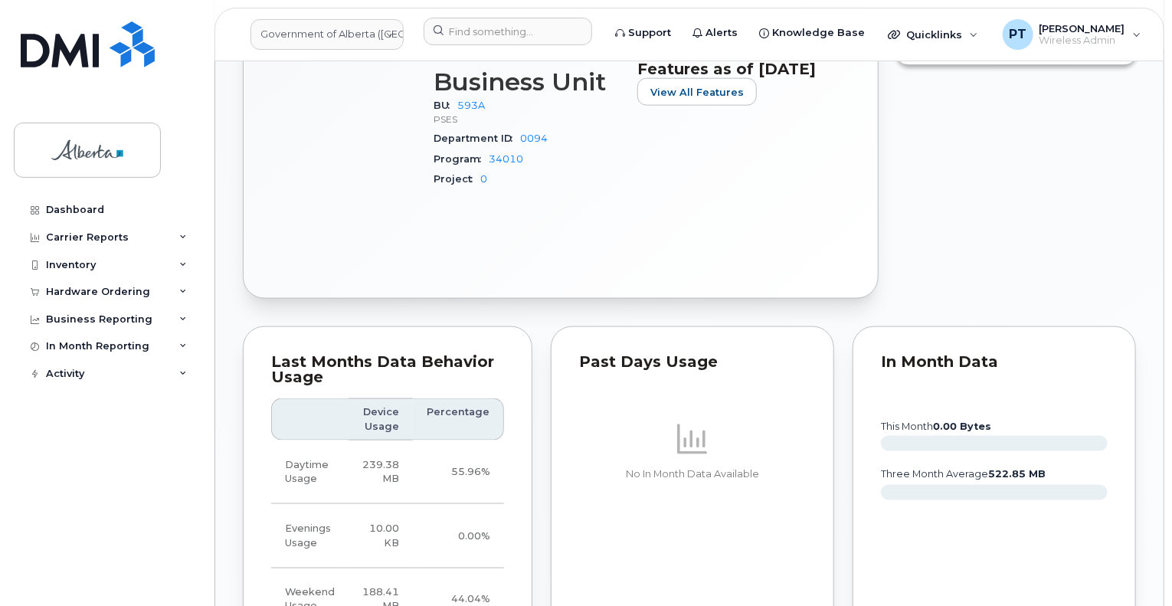
scroll to position [1149, 0]
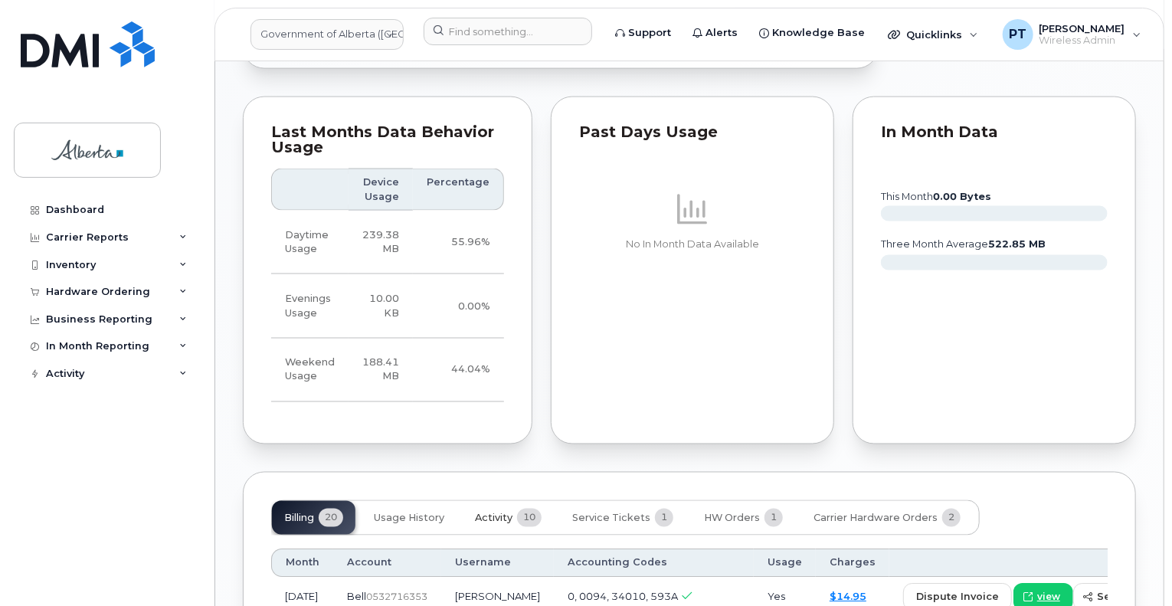
click at [499, 512] on span "Activity" at bounding box center [494, 518] width 38 height 12
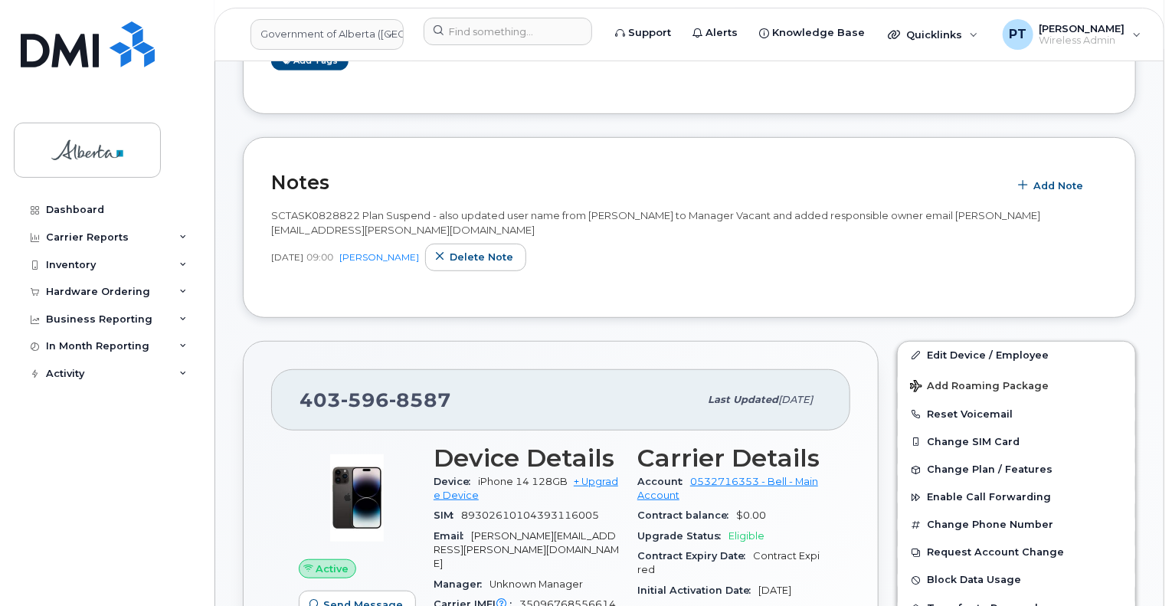
scroll to position [77, 0]
